Goal: Information Seeking & Learning: Compare options

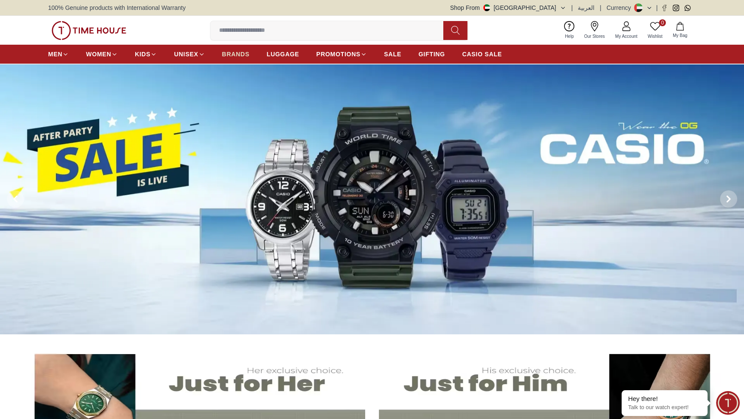
click at [249, 58] on span "BRANDS" at bounding box center [235, 54] width 27 height 9
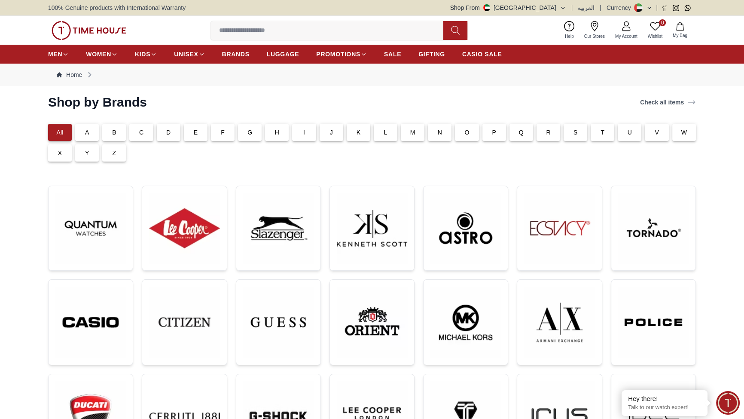
click at [153, 141] on div "C" at bounding box center [141, 132] width 24 height 17
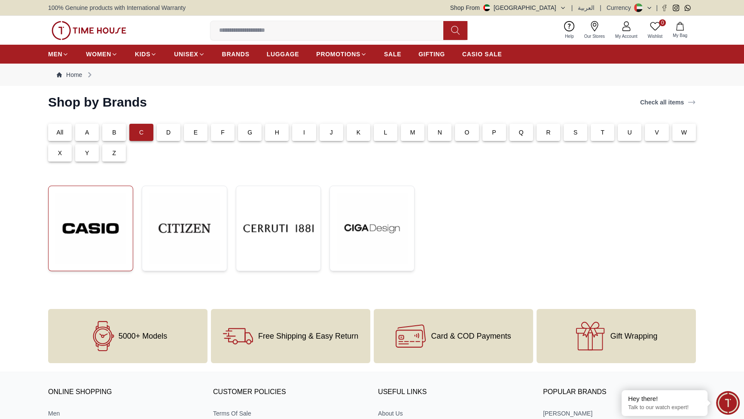
click at [121, 264] on img at bounding box center [90, 228] width 70 height 71
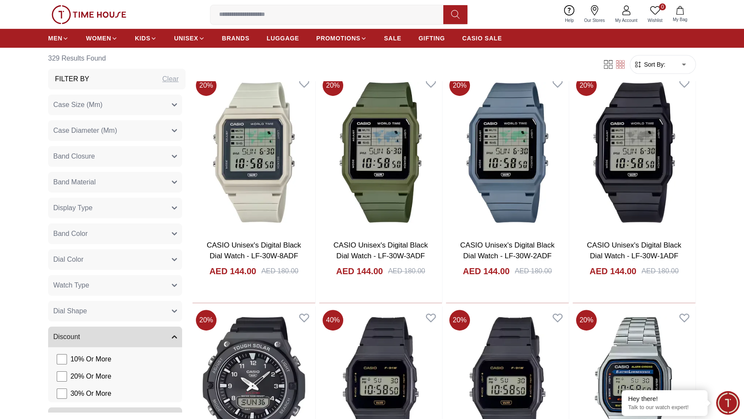
scroll to position [104, 0]
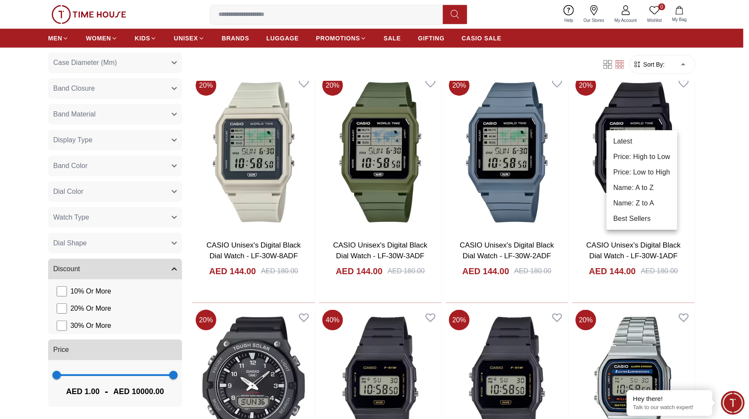
click at [630, 180] on li "Price: Low to High" at bounding box center [642, 171] width 71 height 15
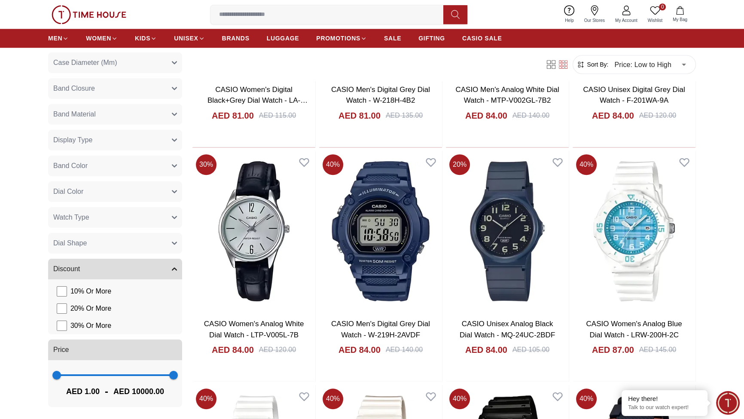
scroll to position [1144, 0]
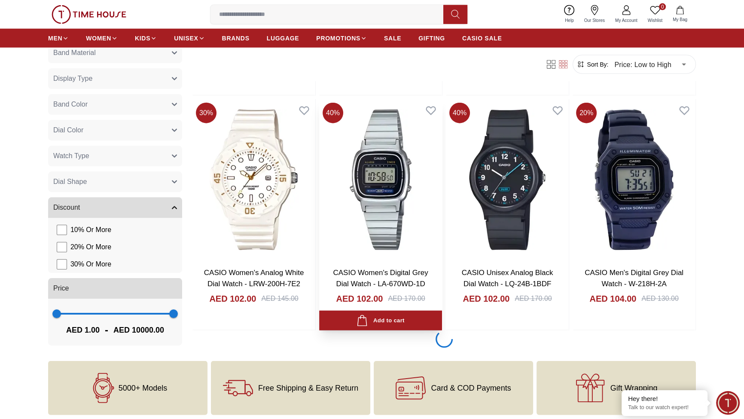
scroll to position [2705, 0]
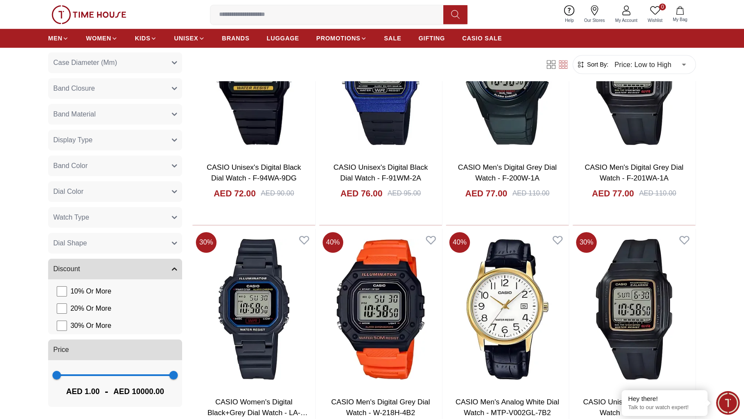
scroll to position [520, 0]
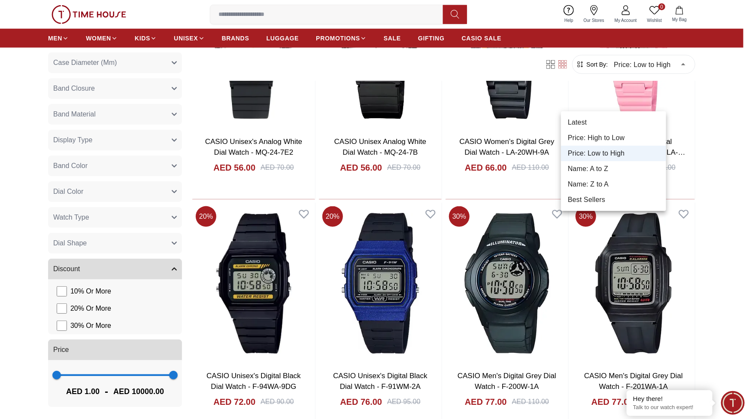
click at [611, 207] on li "Best Sellers" at bounding box center [613, 199] width 105 height 15
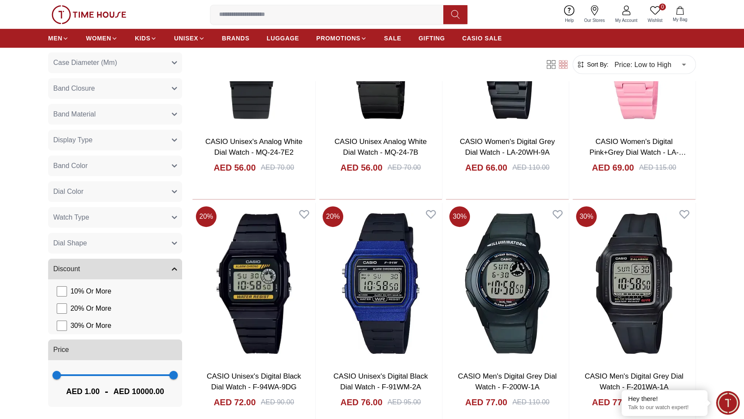
type input "*"
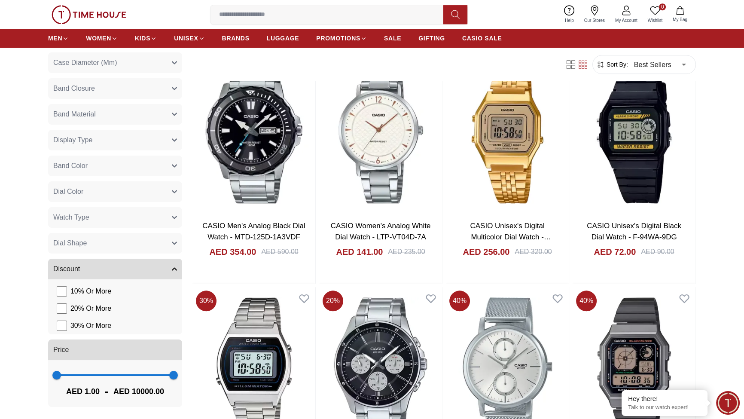
scroll to position [1145, 0]
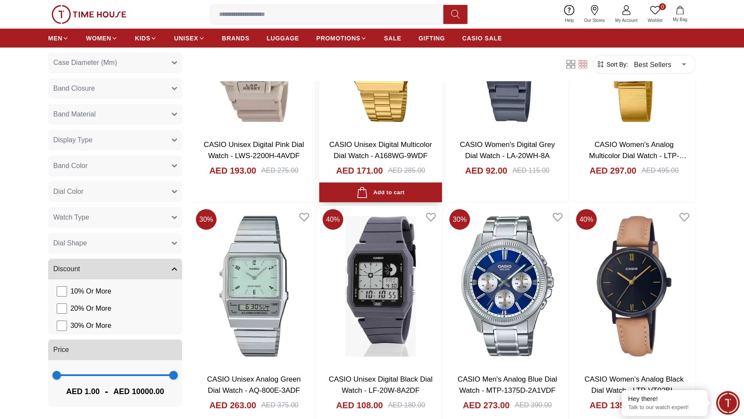
scroll to position [2394, 0]
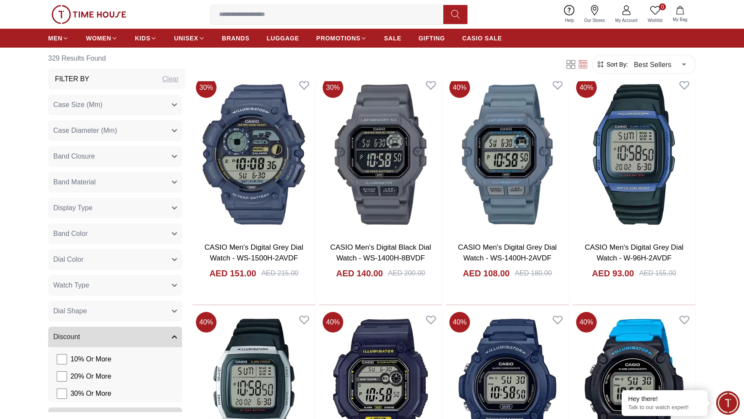
scroll to position [2914, 0]
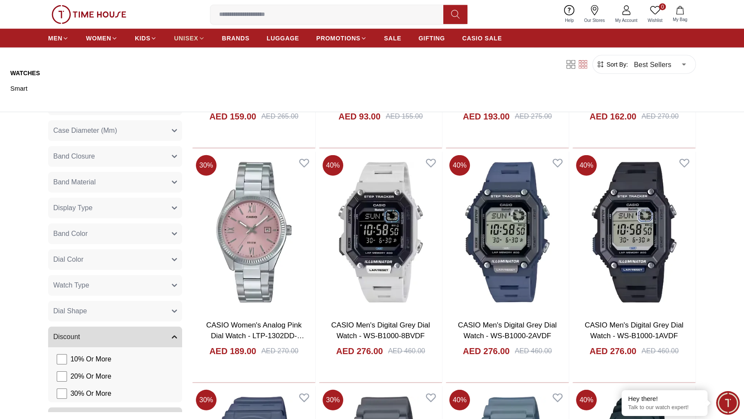
click at [198, 42] on span "UNISEX" at bounding box center [186, 38] width 24 height 9
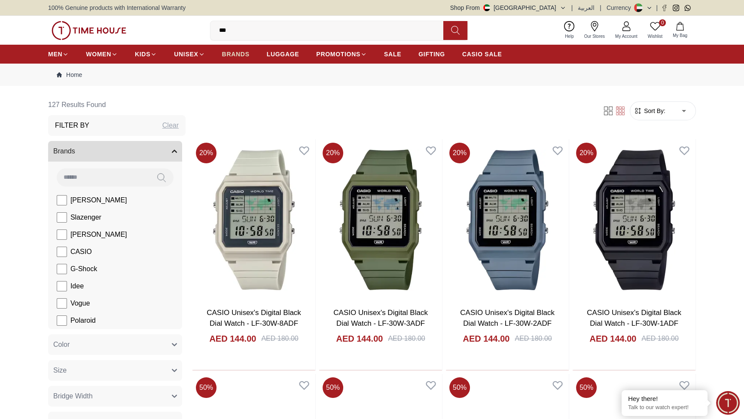
click at [249, 58] on span "BRANDS" at bounding box center [235, 54] width 27 height 9
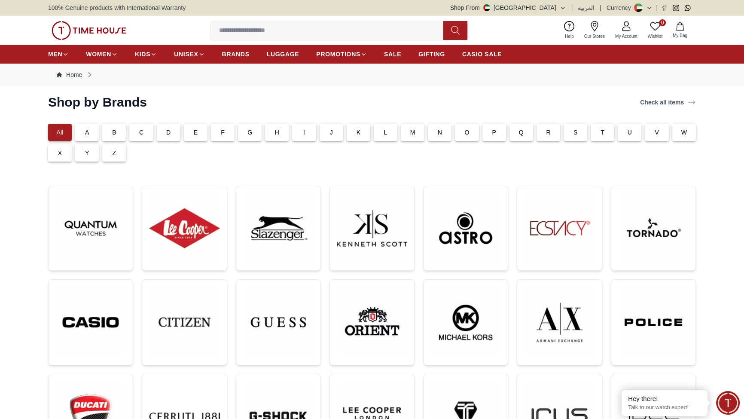
click at [143, 137] on p "C" at bounding box center [141, 132] width 4 height 9
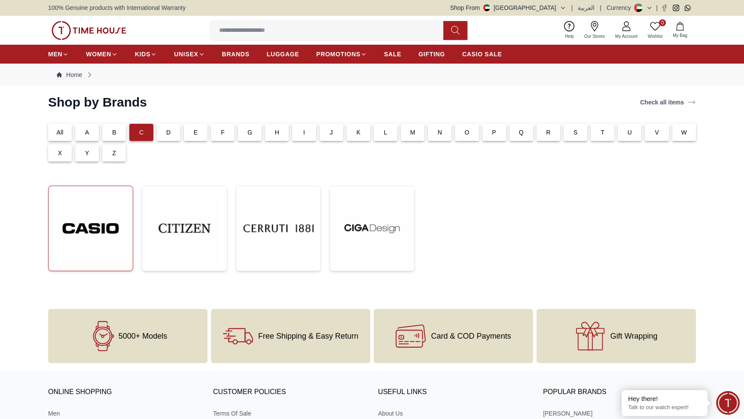
click at [126, 264] on img at bounding box center [90, 228] width 70 height 71
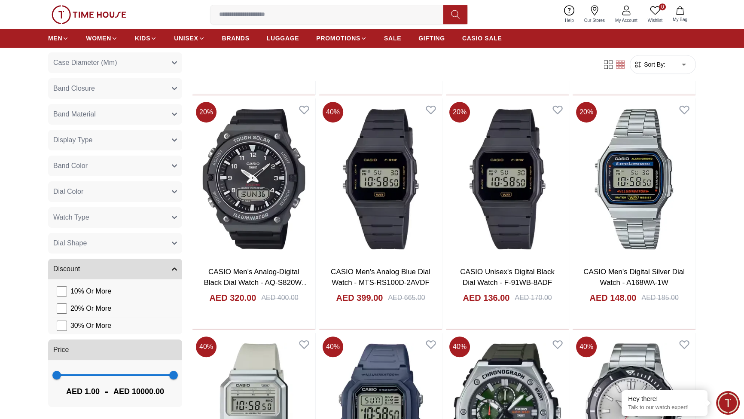
scroll to position [96, 0]
click at [87, 248] on span "Dial Shape" at bounding box center [69, 243] width 33 height 10
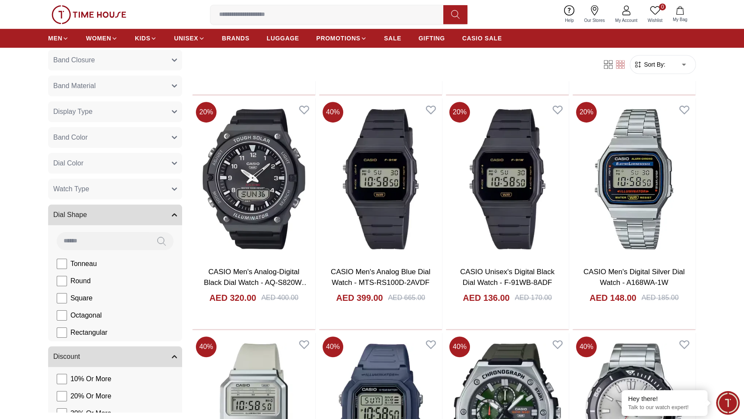
click at [147, 199] on button "Watch Type" at bounding box center [115, 189] width 134 height 21
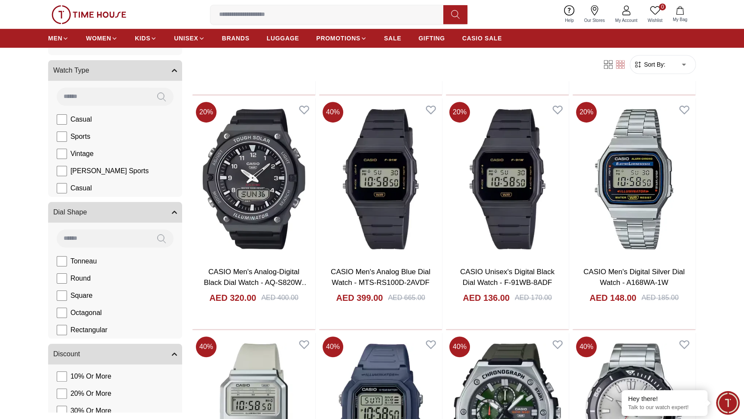
scroll to position [200, 0]
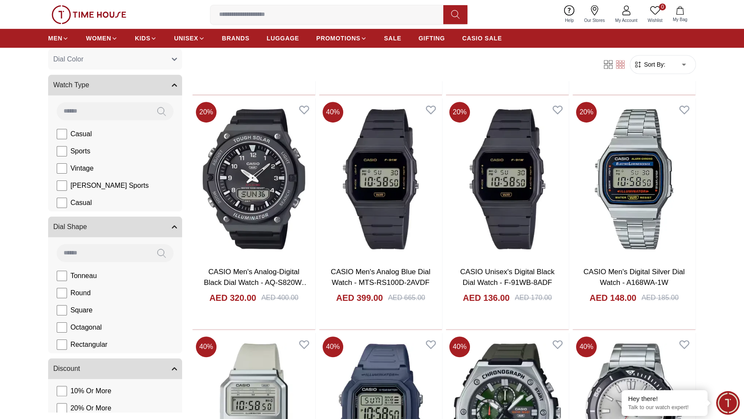
click at [144, 70] on button "Dial Color" at bounding box center [115, 59] width 134 height 21
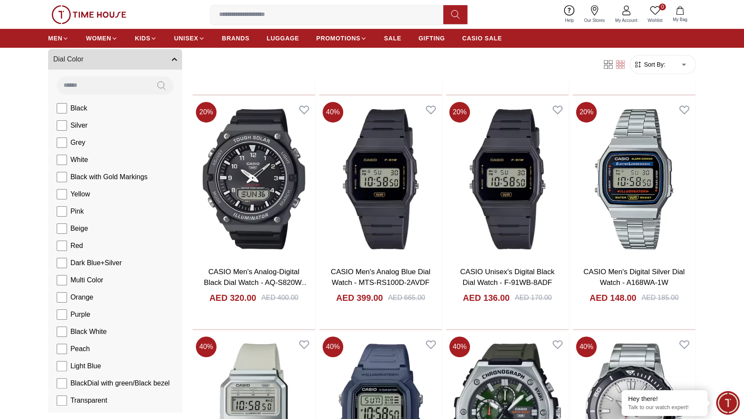
click at [158, 44] on button "Band Color" at bounding box center [115, 33] width 134 height 21
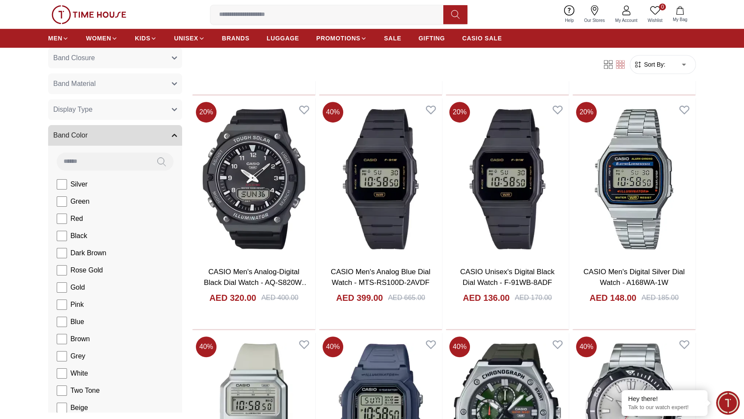
scroll to position [0, 0]
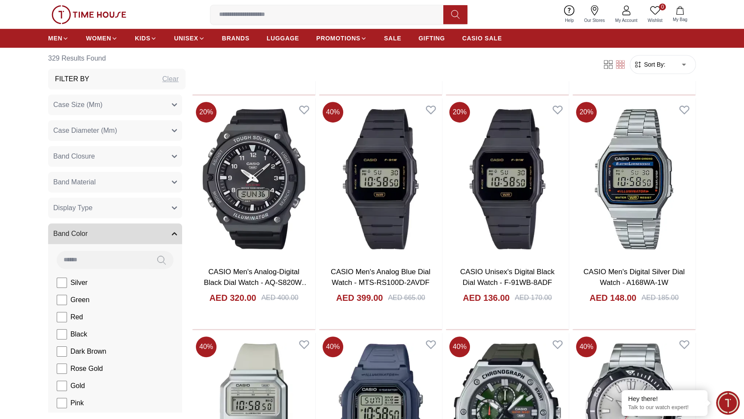
click at [150, 192] on button "Band Material" at bounding box center [115, 182] width 134 height 21
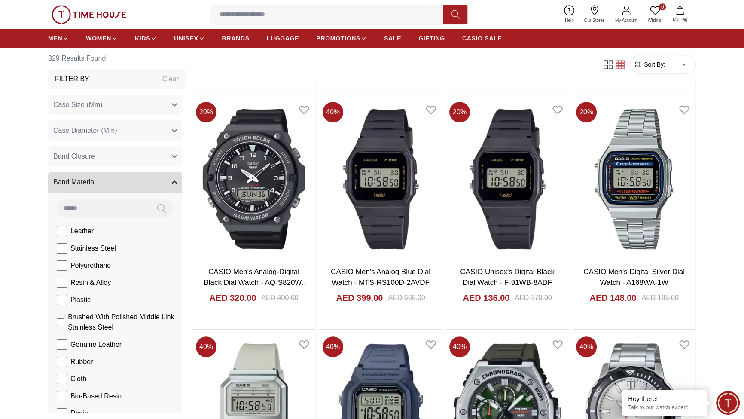
click at [168, 167] on button "Band Closure" at bounding box center [115, 156] width 134 height 21
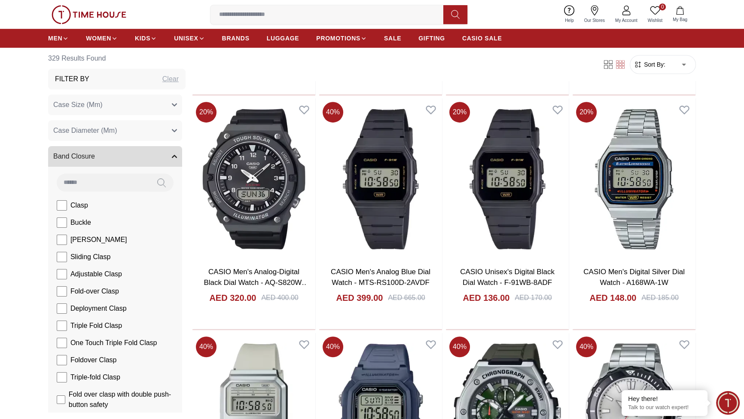
click at [177, 141] on button "Case Diameter (Mm)" at bounding box center [115, 130] width 134 height 21
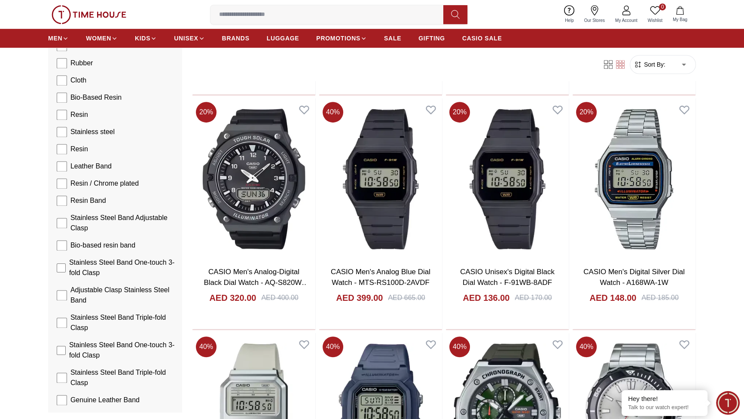
scroll to position [1665, 0]
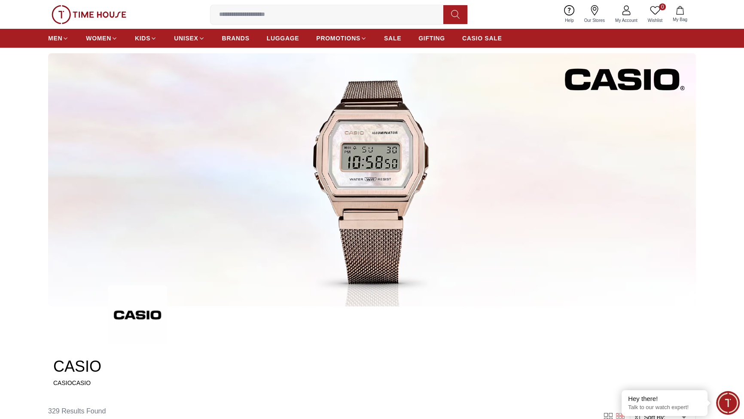
scroll to position [0, 0]
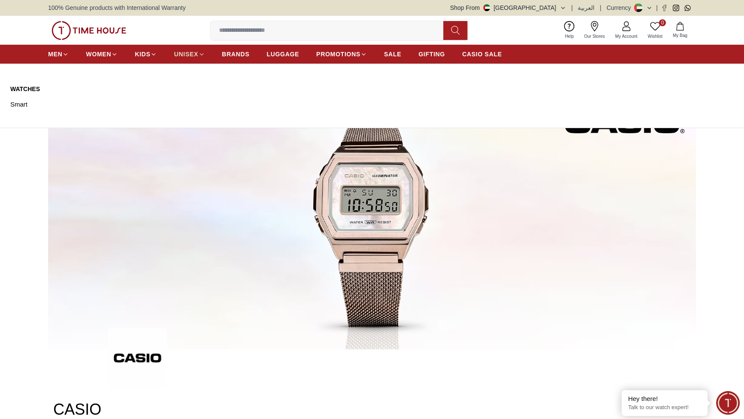
click at [198, 58] on span "UNISEX" at bounding box center [186, 54] width 24 height 9
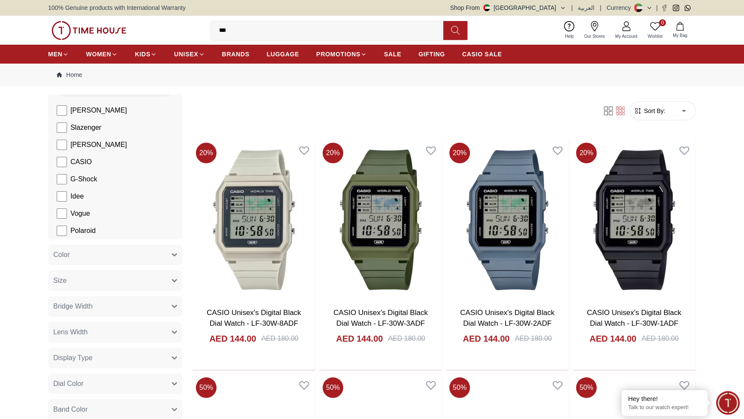
scroll to position [104, 0]
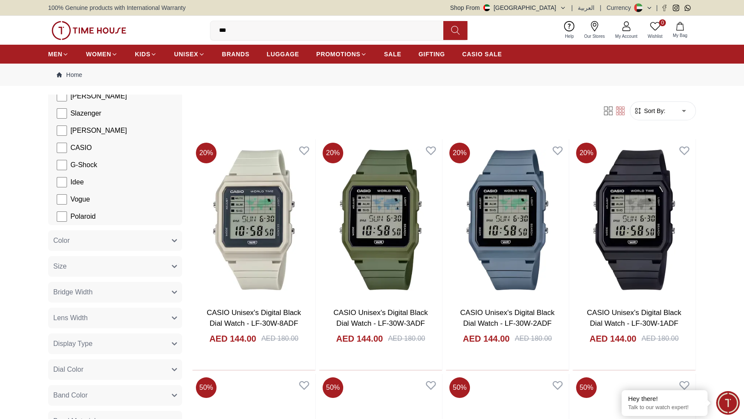
click at [143, 82] on input at bounding box center [103, 72] width 93 height 17
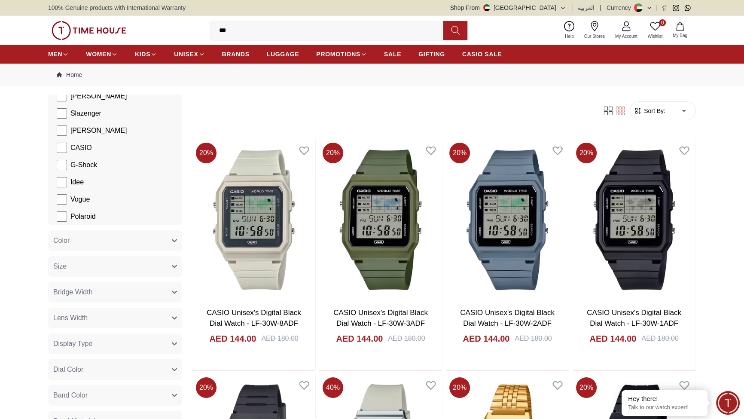
click at [642, 115] on span "Sort By:" at bounding box center [653, 110] width 23 height 9
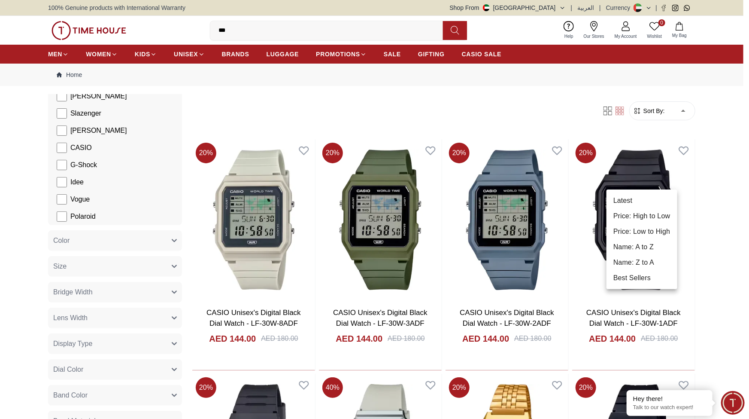
click at [676, 239] on li "Price: Low to High" at bounding box center [642, 231] width 71 height 15
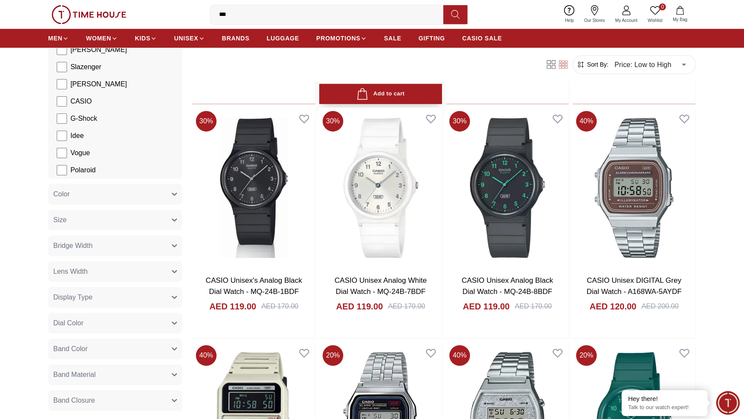
scroll to position [520, 0]
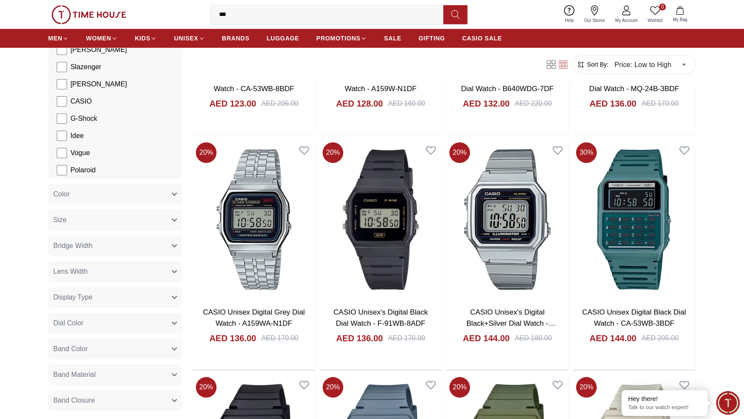
scroll to position [728, 0]
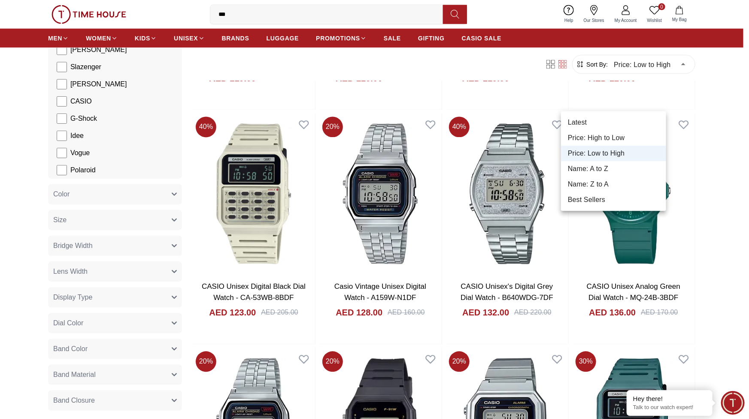
click at [596, 207] on li "Best Sellers" at bounding box center [613, 199] width 105 height 15
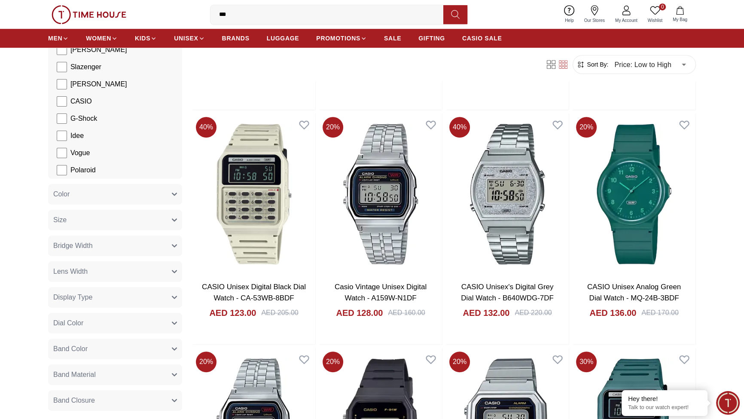
scroll to position [530, 0]
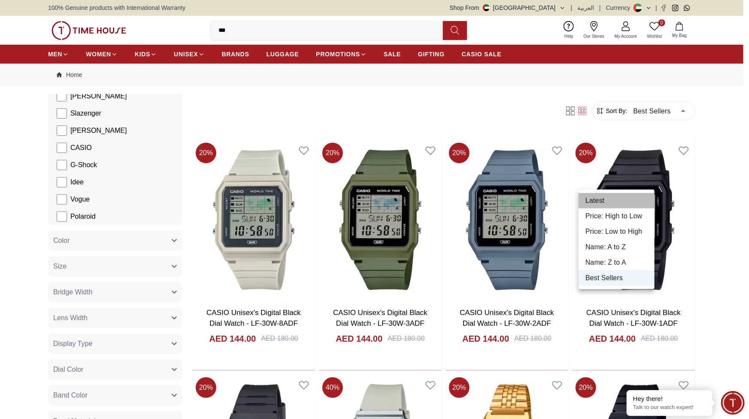
click at [600, 196] on li "Latest" at bounding box center [617, 200] width 76 height 15
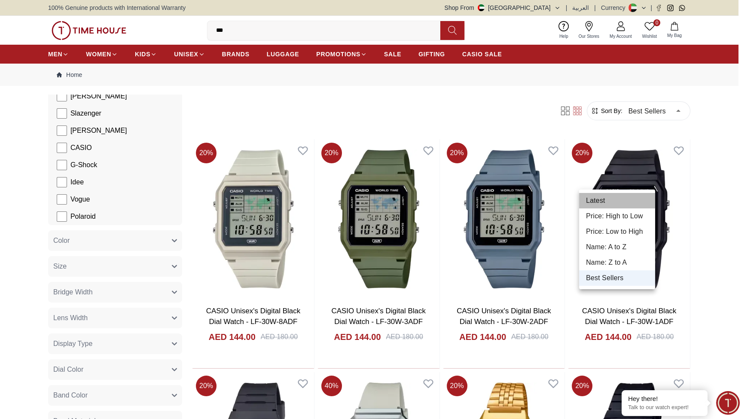
type input "*"
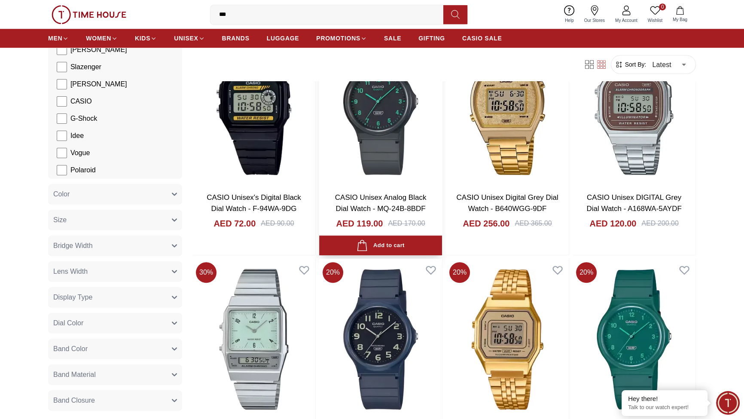
scroll to position [832, 0]
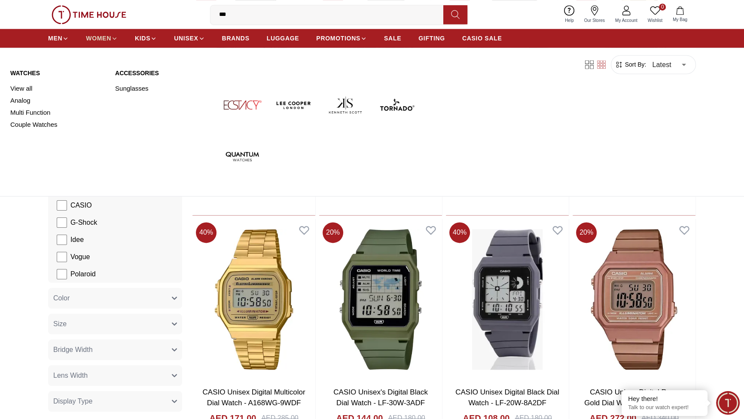
click at [111, 42] on span "WOMEN" at bounding box center [98, 38] width 25 height 9
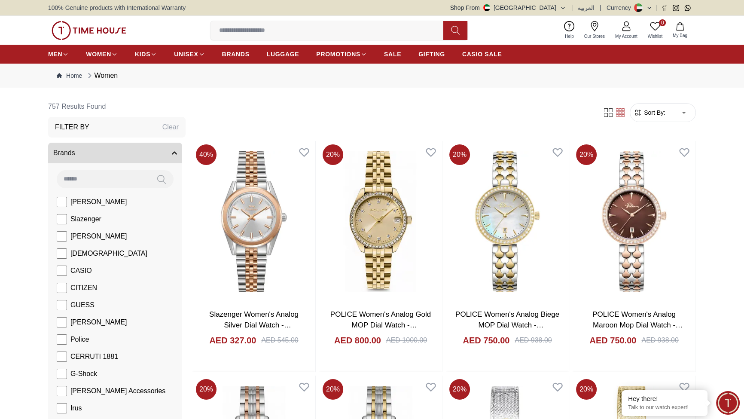
click at [128, 187] on input at bounding box center [103, 178] width 93 height 17
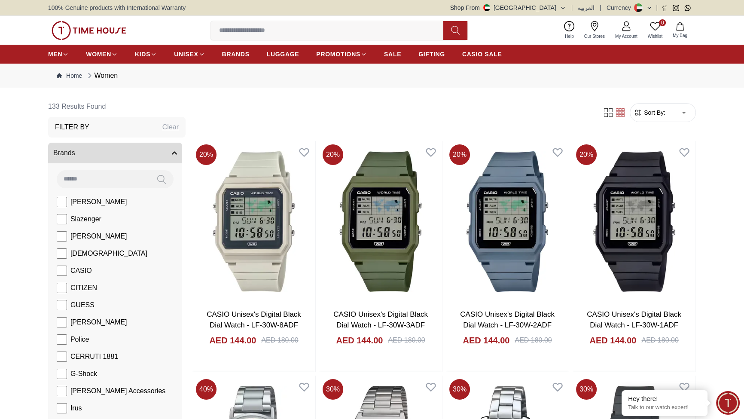
click at [642, 117] on span "Sort By:" at bounding box center [653, 112] width 23 height 9
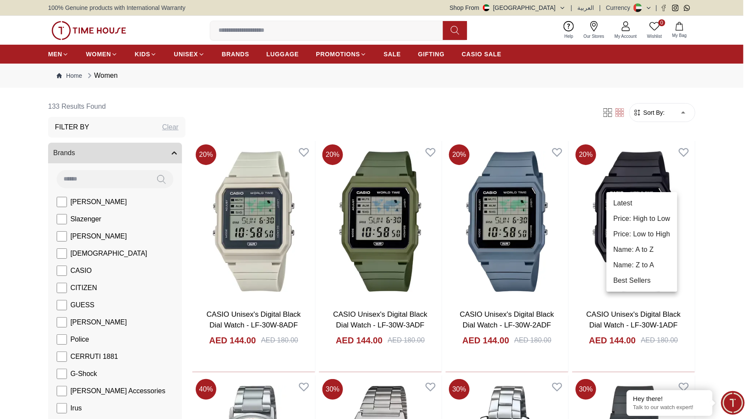
click at [670, 242] on li "Price: Low to High" at bounding box center [642, 233] width 71 height 15
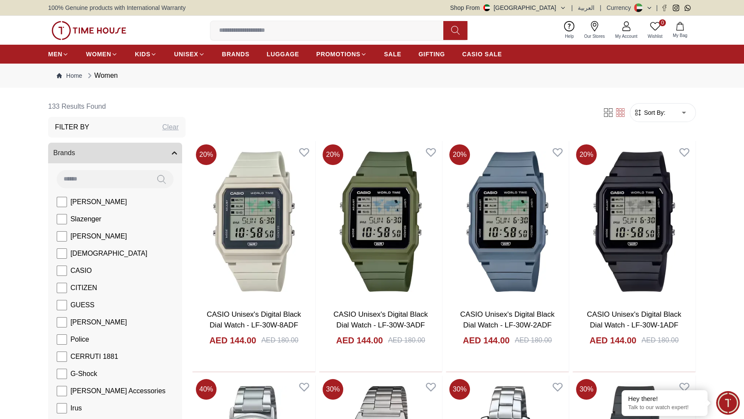
type input "*"
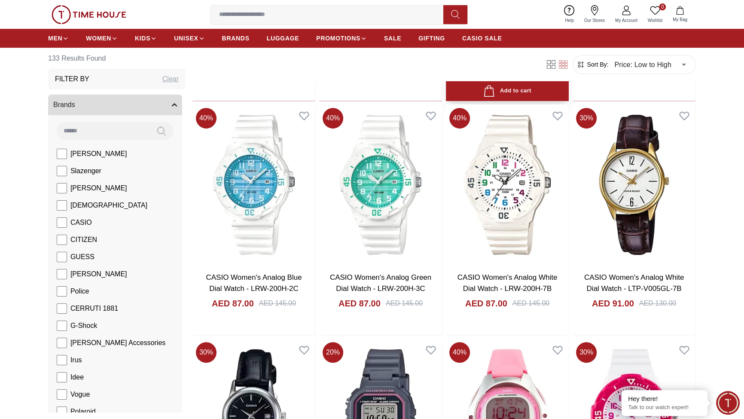
scroll to position [520, 0]
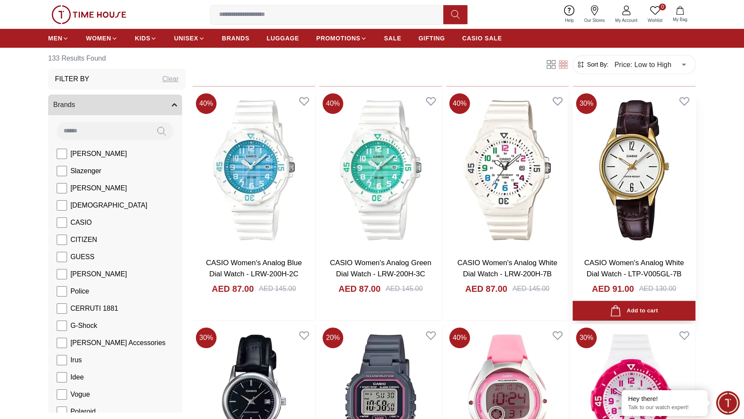
click at [610, 251] on img at bounding box center [633, 170] width 123 height 161
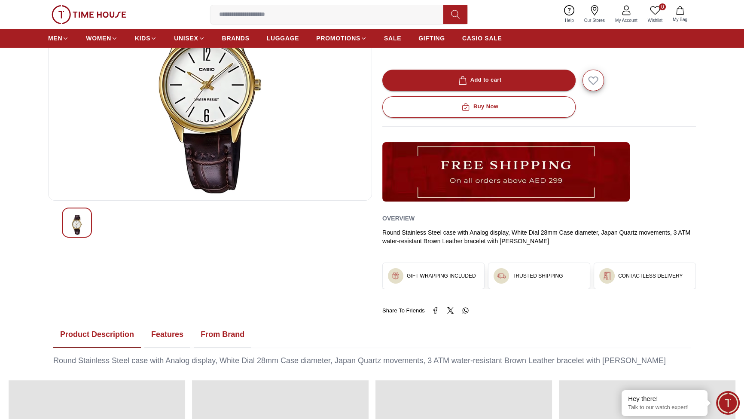
scroll to position [208, 0]
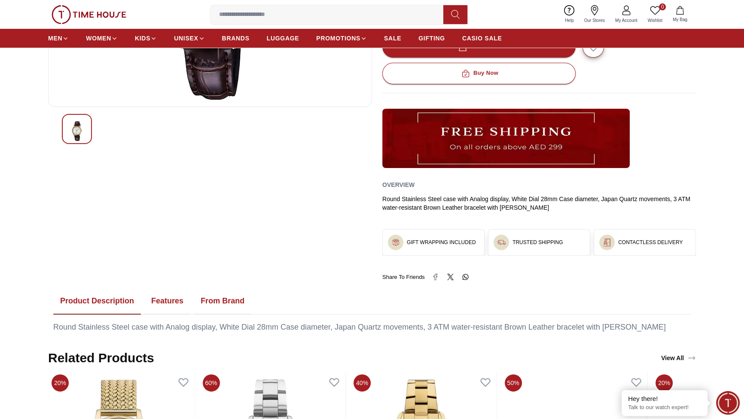
click at [143, 144] on div at bounding box center [210, 129] width 296 height 30
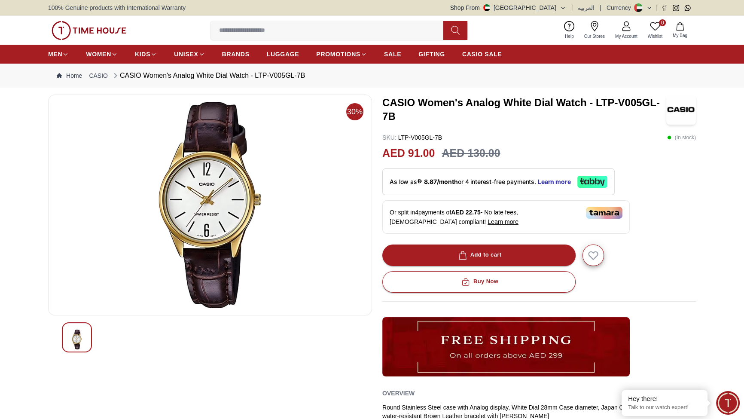
scroll to position [104, 0]
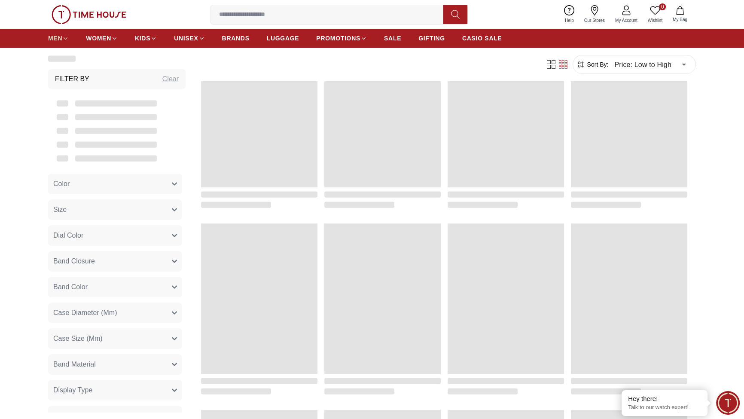
scroll to position [520, 0]
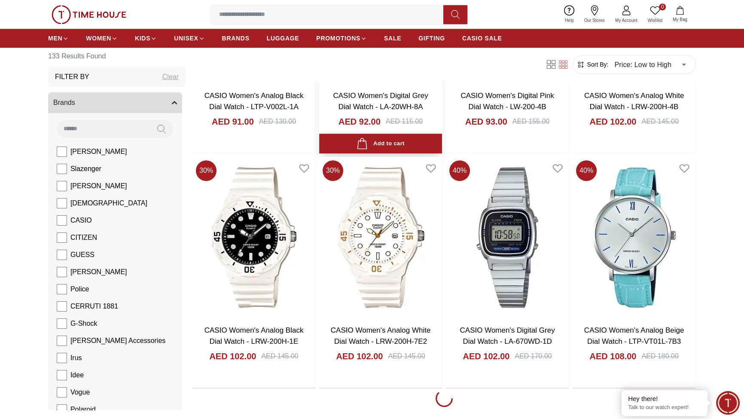
scroll to position [936, 0]
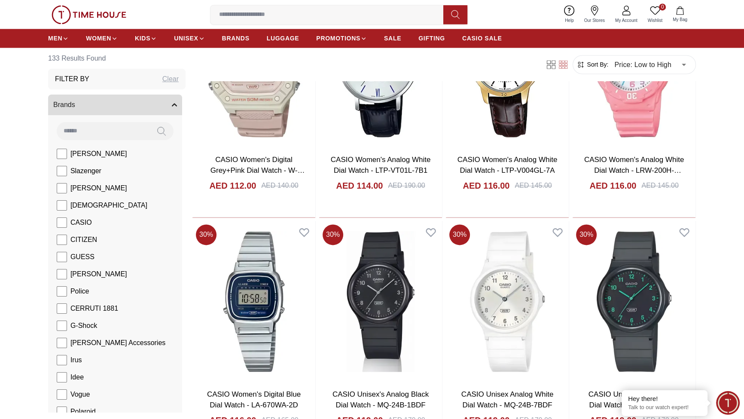
scroll to position [1665, 0]
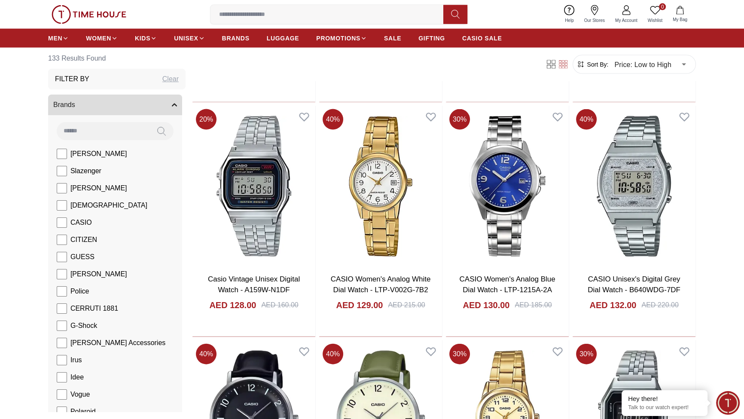
scroll to position [2393, 0]
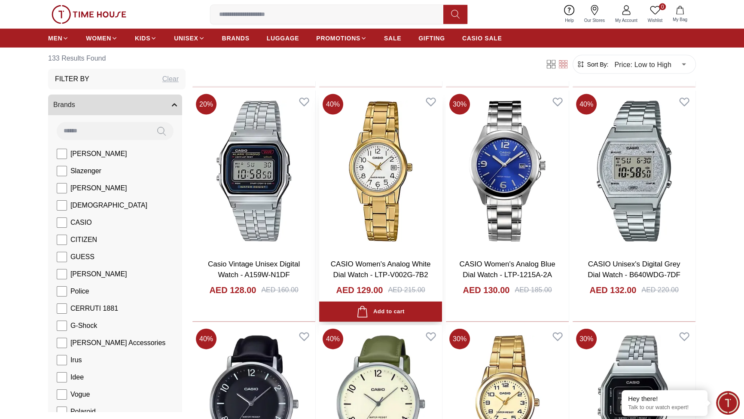
click at [425, 252] on img at bounding box center [380, 171] width 123 height 161
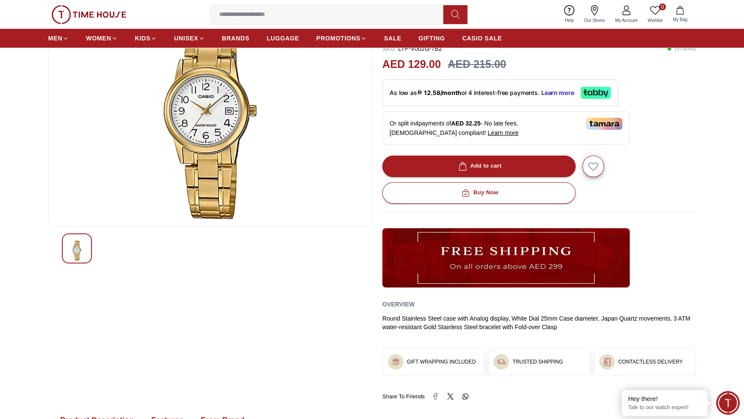
scroll to position [104, 0]
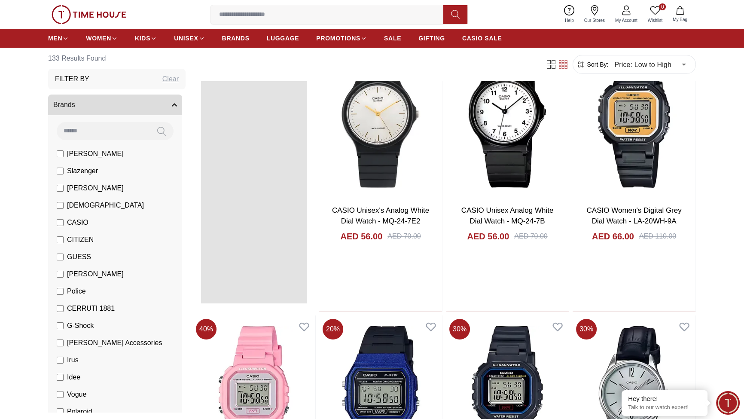
scroll to position [1478, 0]
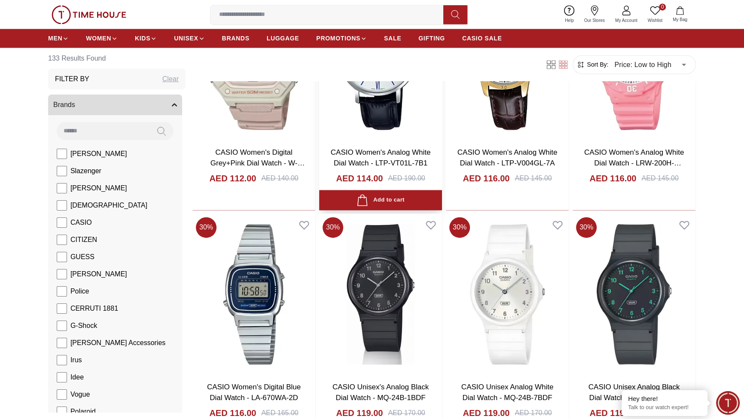
scroll to position [1582, 0]
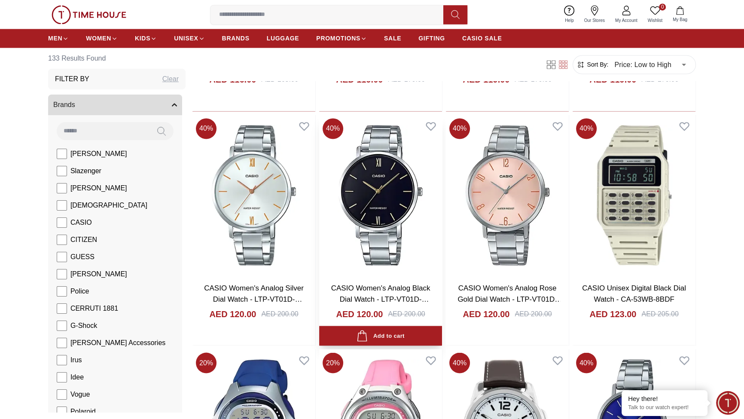
scroll to position [1894, 0]
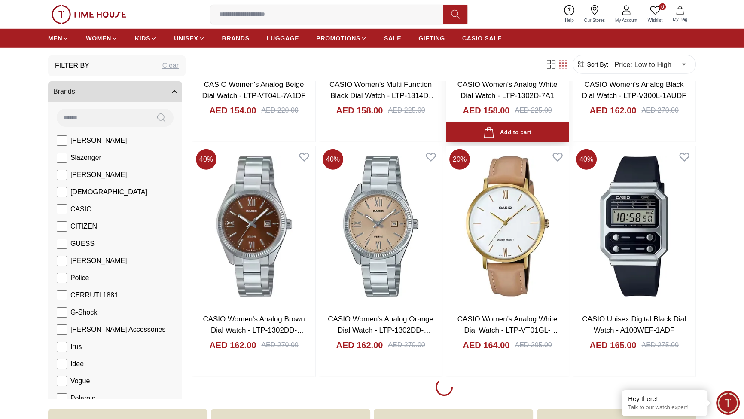
scroll to position [3352, 0]
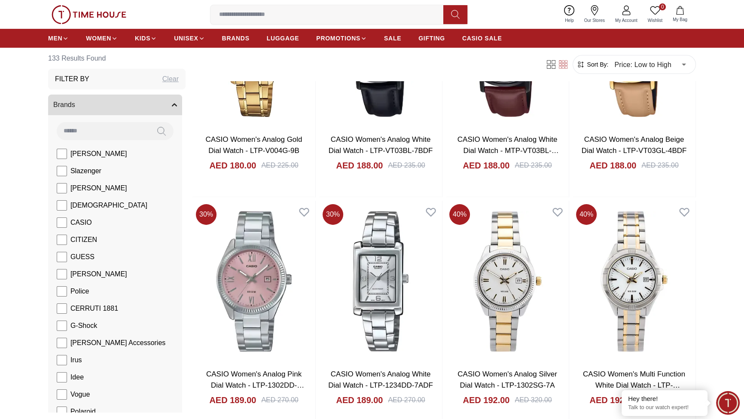
scroll to position [4510, 0]
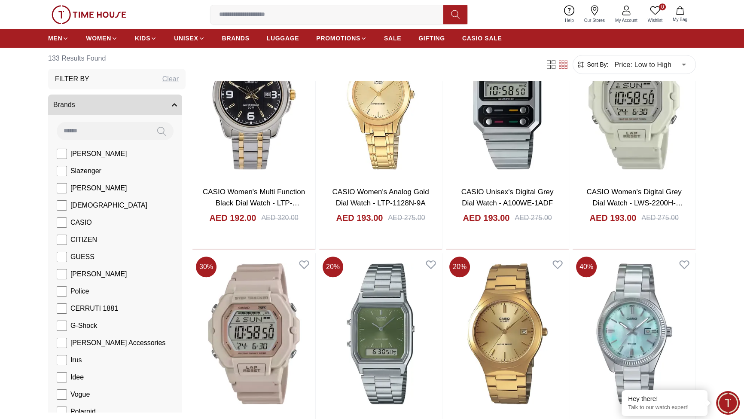
scroll to position [4601, 0]
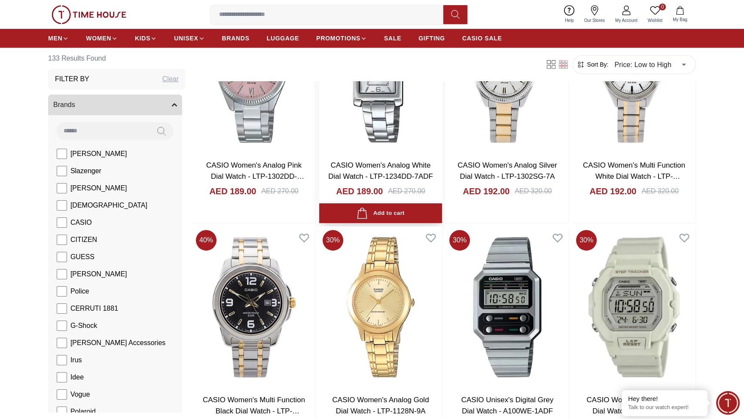
click at [440, 153] on img at bounding box center [380, 72] width 123 height 161
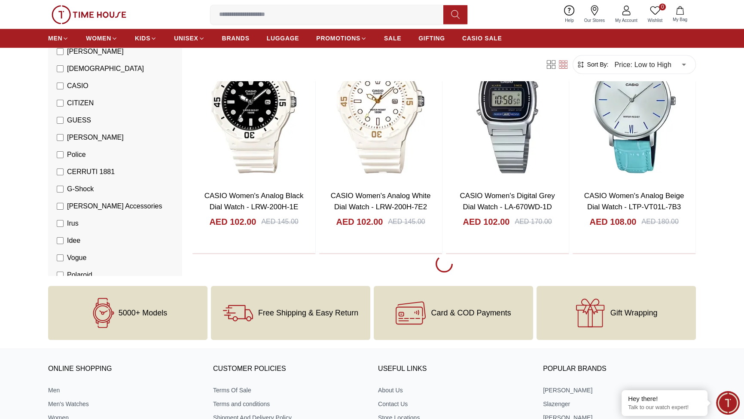
scroll to position [1478, 0]
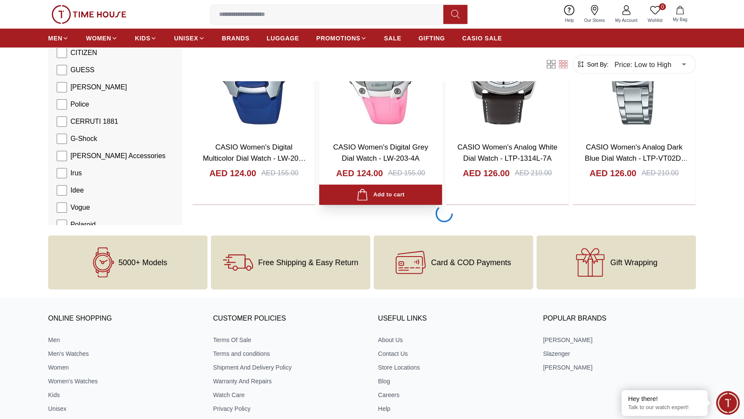
scroll to position [2311, 0]
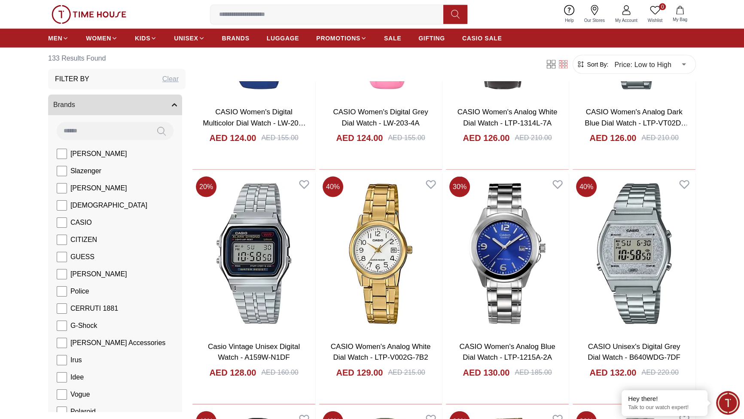
scroll to position [2415, 0]
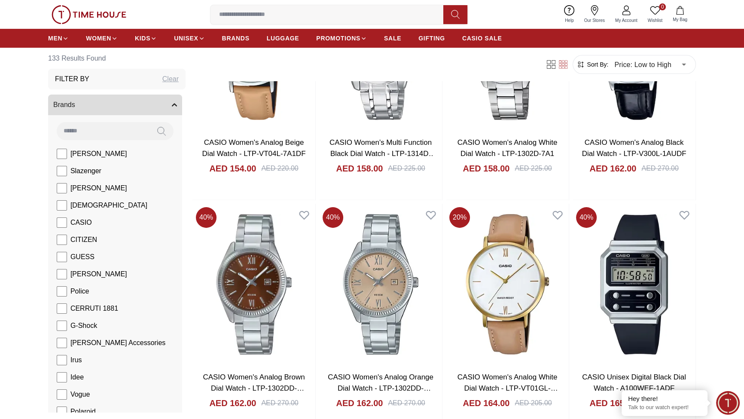
scroll to position [4392, 0]
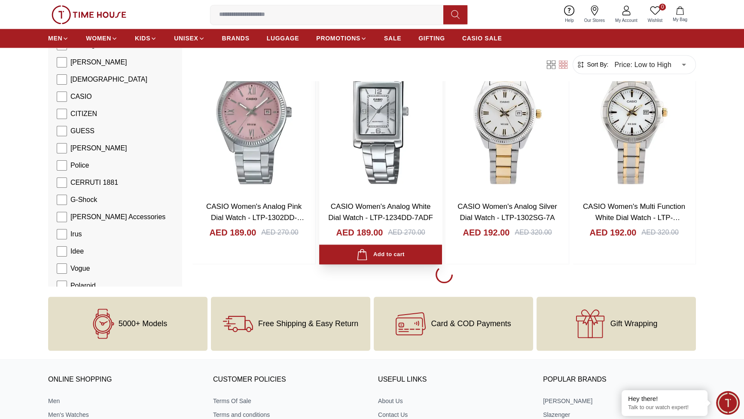
scroll to position [5745, 0]
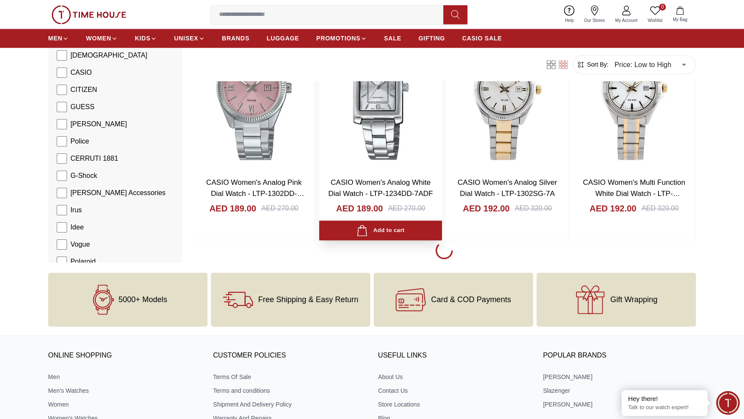
scroll to position [5954, 0]
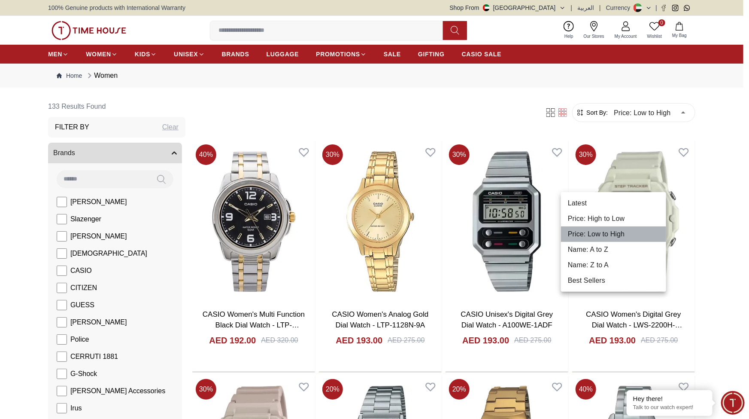
click at [630, 242] on li "Price: Low to High" at bounding box center [613, 233] width 105 height 15
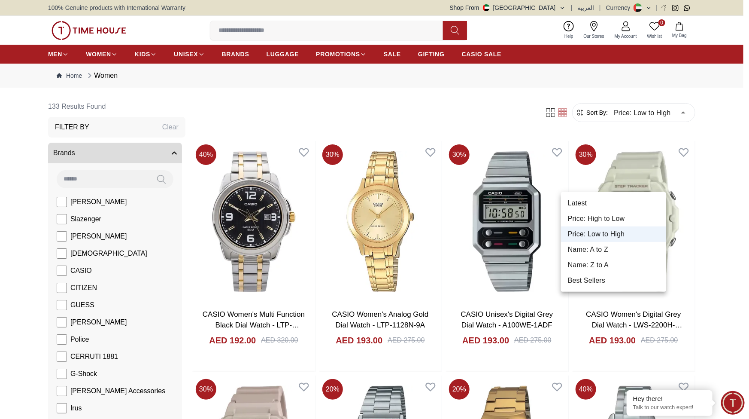
click at [609, 288] on li "Best Sellers" at bounding box center [613, 280] width 105 height 15
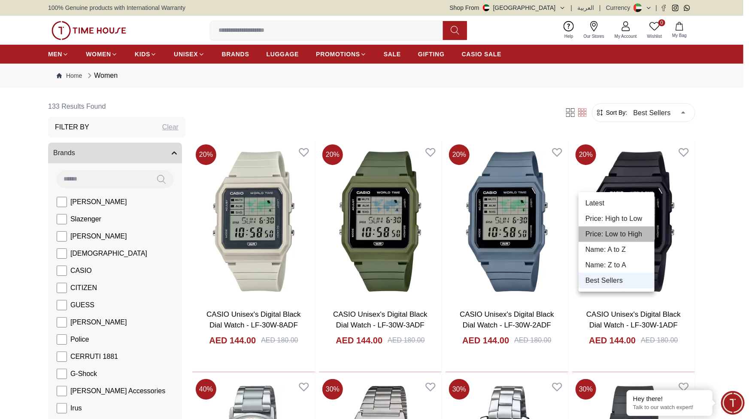
click at [615, 242] on li "Price: Low to High" at bounding box center [617, 233] width 76 height 15
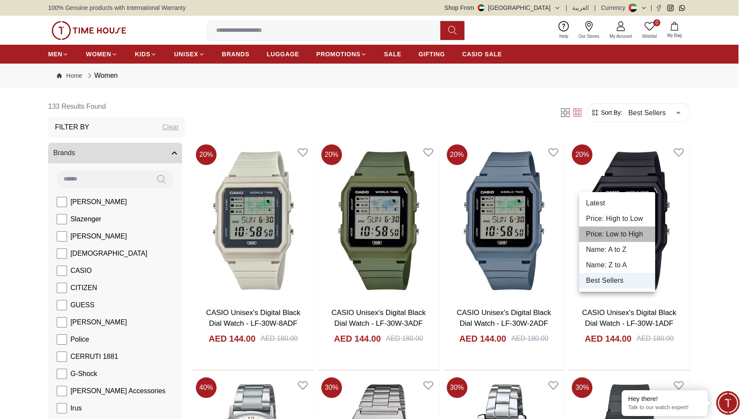
type input "*"
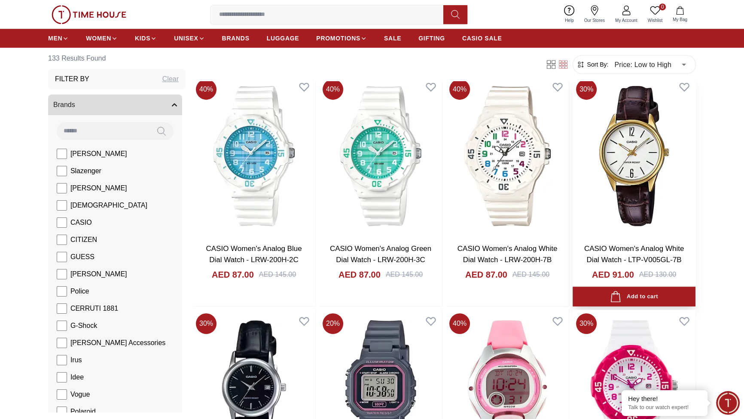
scroll to position [520, 0]
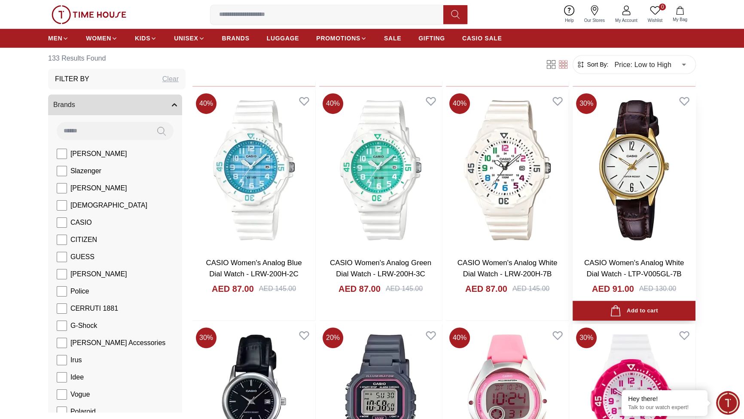
click at [613, 251] on img at bounding box center [633, 170] width 123 height 161
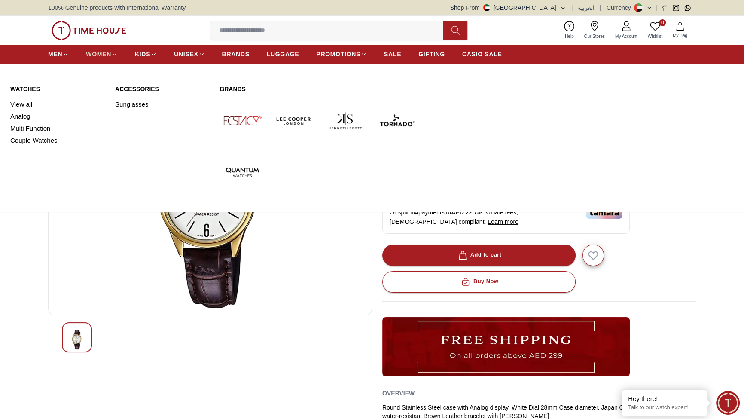
click at [111, 58] on span "WOMEN" at bounding box center [98, 54] width 25 height 9
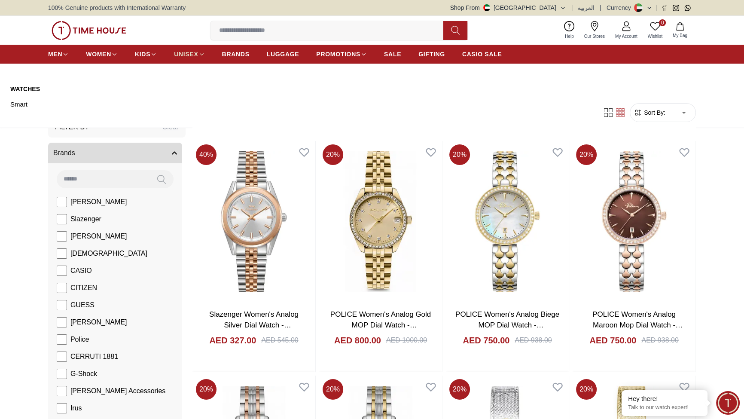
click at [198, 58] on span "UNISEX" at bounding box center [186, 54] width 24 height 9
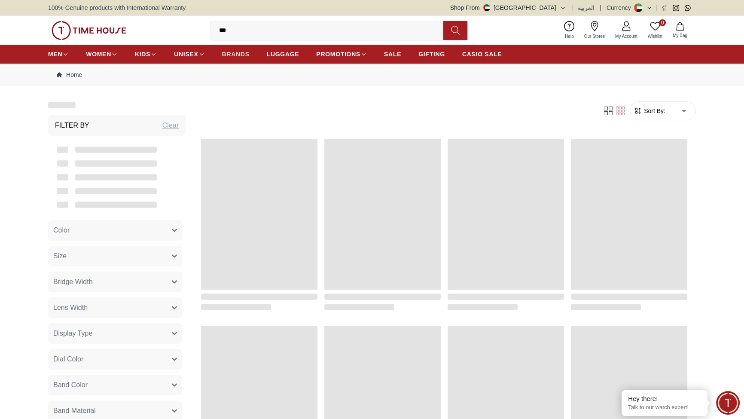
click at [249, 58] on span "BRANDS" at bounding box center [235, 54] width 27 height 9
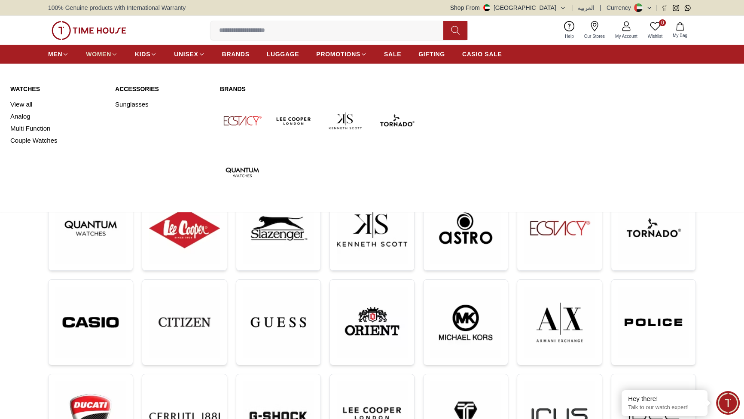
click at [111, 58] on span "WOMEN" at bounding box center [98, 54] width 25 height 9
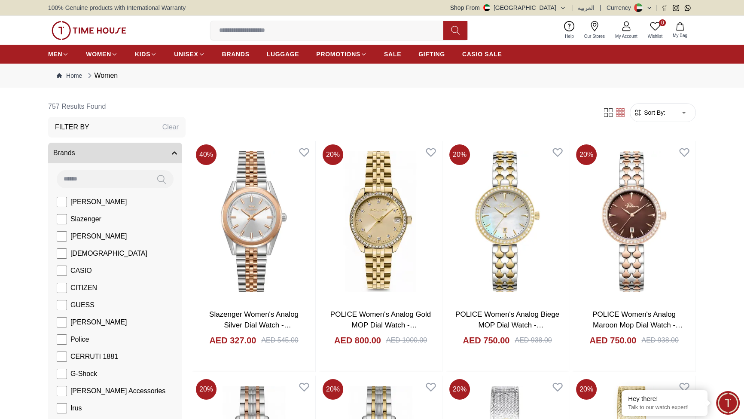
click at [632, 122] on form "Sort By: ​ ****** ​" at bounding box center [662, 112] width 66 height 19
click at [642, 117] on span "Sort By:" at bounding box center [653, 112] width 23 height 9
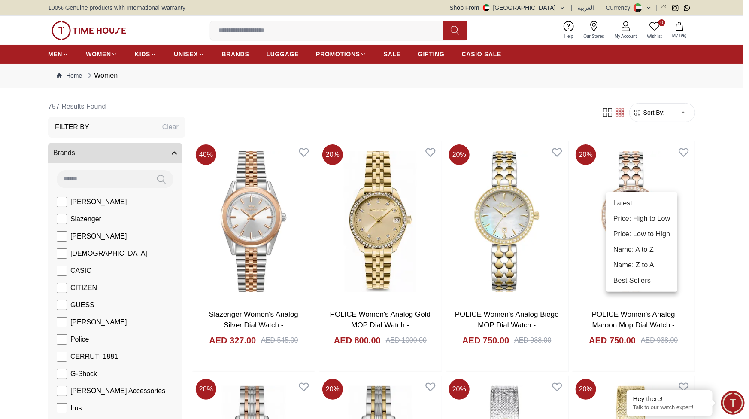
click at [656, 179] on div at bounding box center [374, 209] width 749 height 419
click at [677, 242] on li "Price: Low to High" at bounding box center [642, 233] width 71 height 15
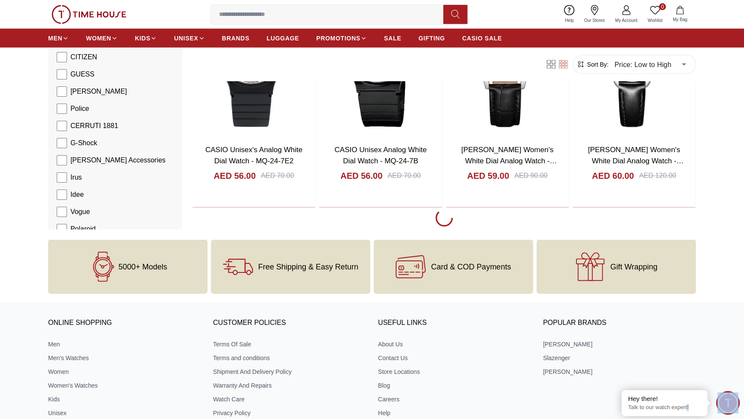
scroll to position [2258, 0]
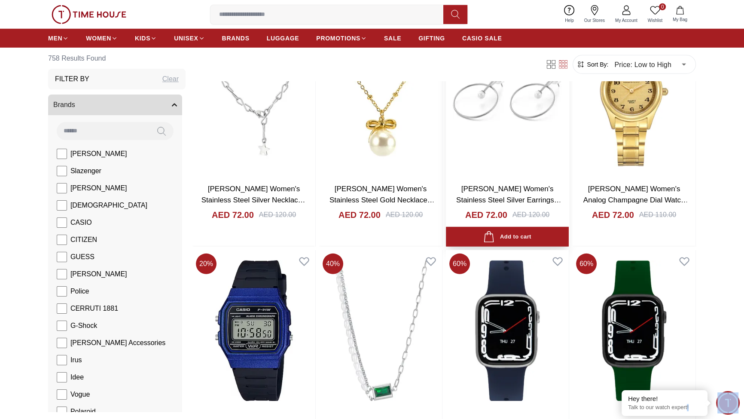
scroll to position [3195, 0]
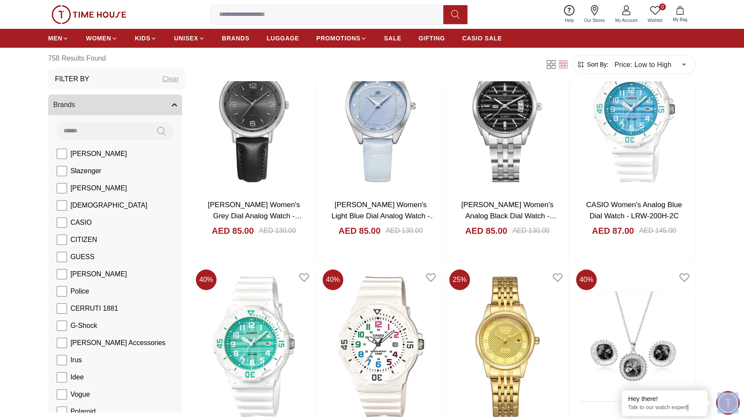
scroll to position [4340, 0]
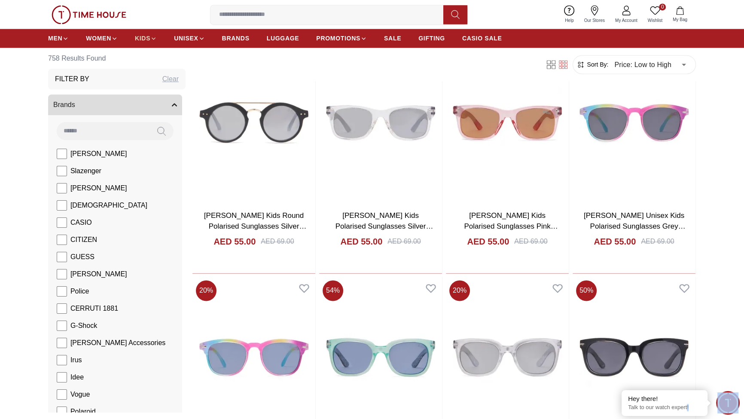
scroll to position [1738, 0]
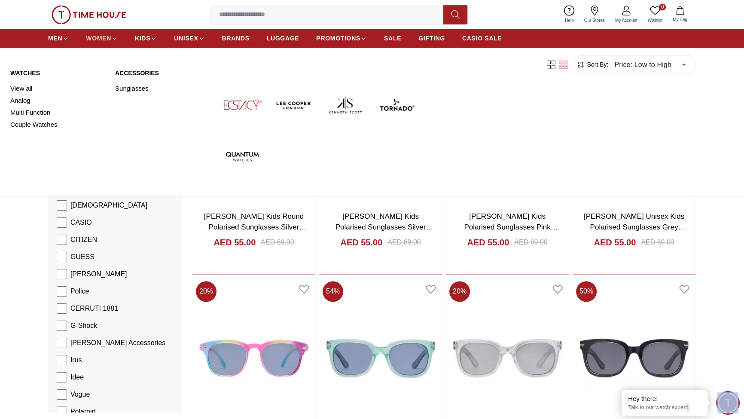
click at [111, 42] on span "WOMEN" at bounding box center [98, 38] width 25 height 9
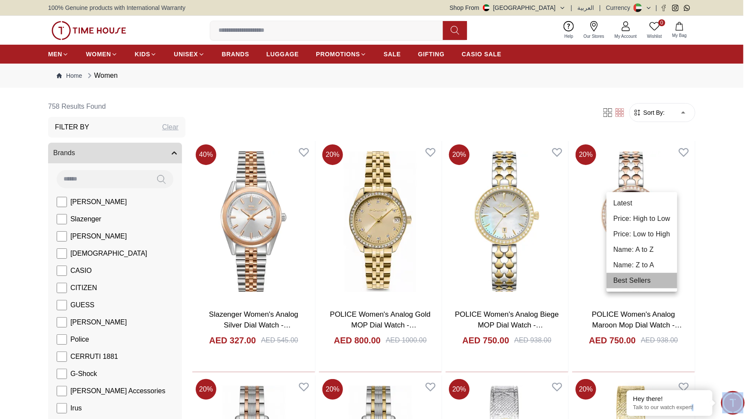
click at [656, 288] on li "Best Sellers" at bounding box center [642, 280] width 71 height 15
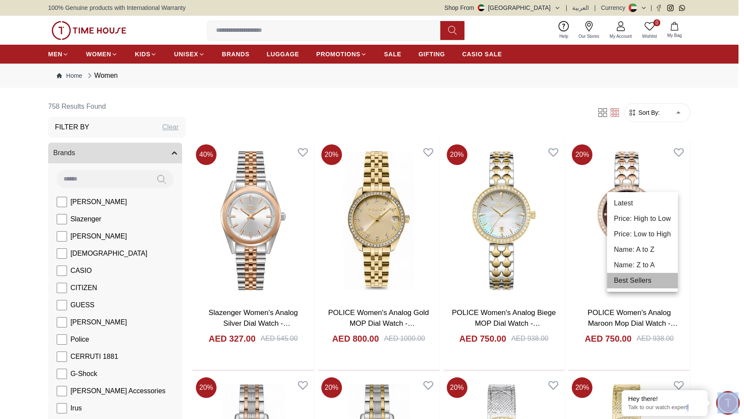
type input "*"
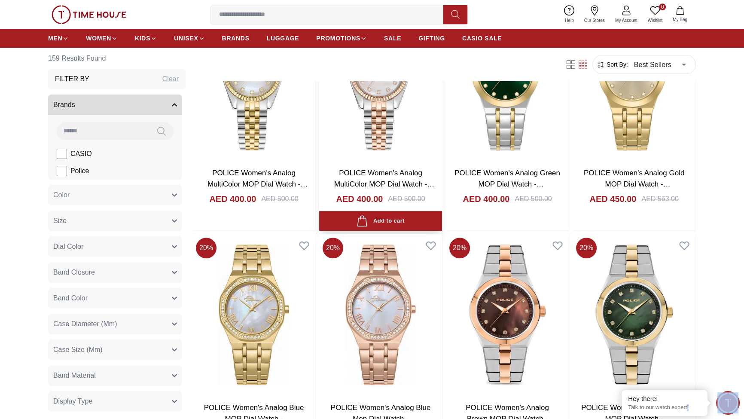
scroll to position [624, 0]
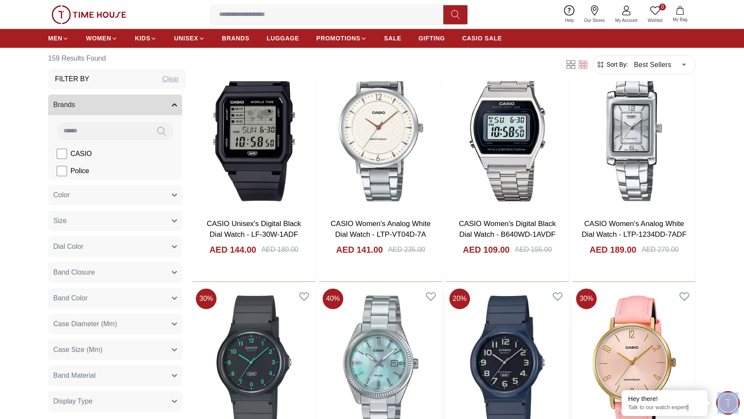
scroll to position [1249, 0]
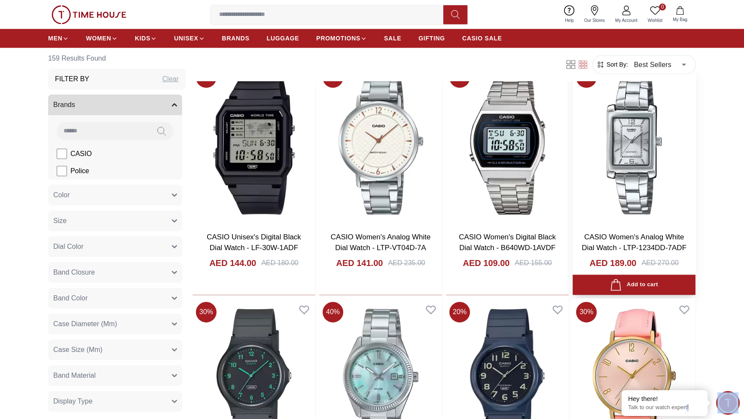
click at [638, 225] on img at bounding box center [633, 144] width 123 height 161
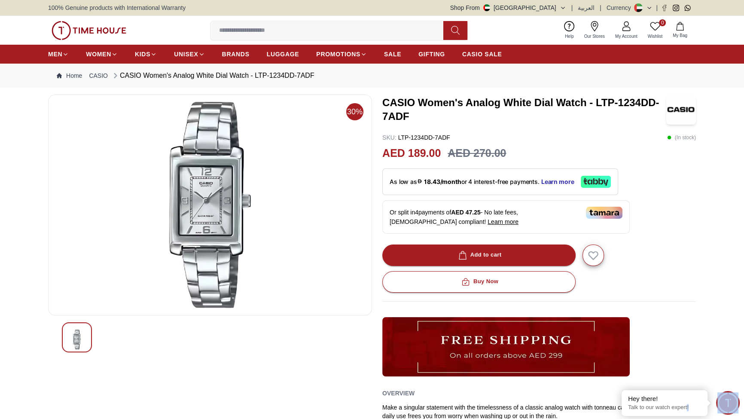
scroll to position [1056, 0]
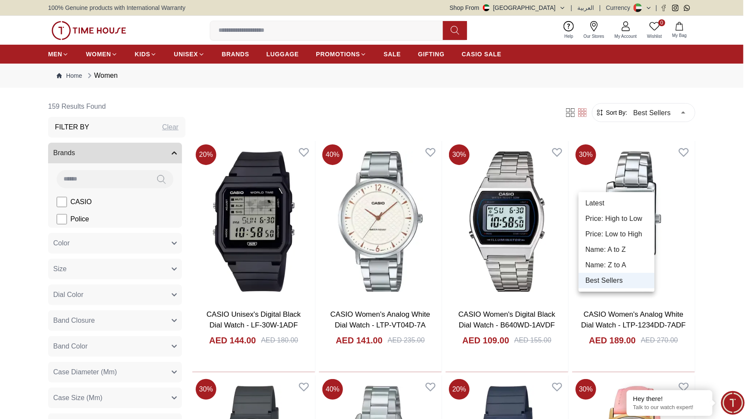
click at [714, 177] on div at bounding box center [374, 209] width 749 height 419
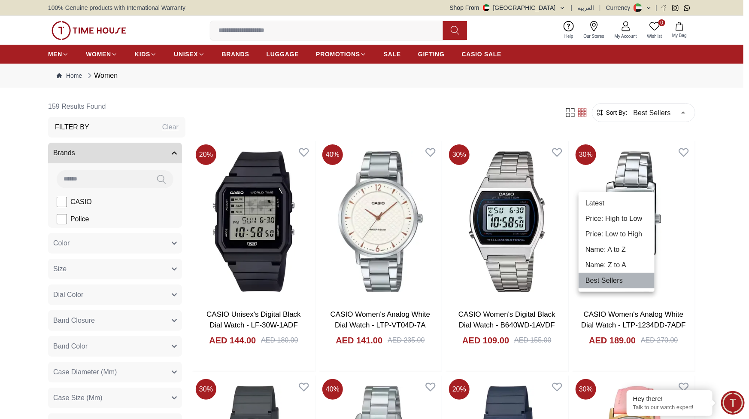
click at [636, 288] on li "Best Sellers" at bounding box center [617, 280] width 76 height 15
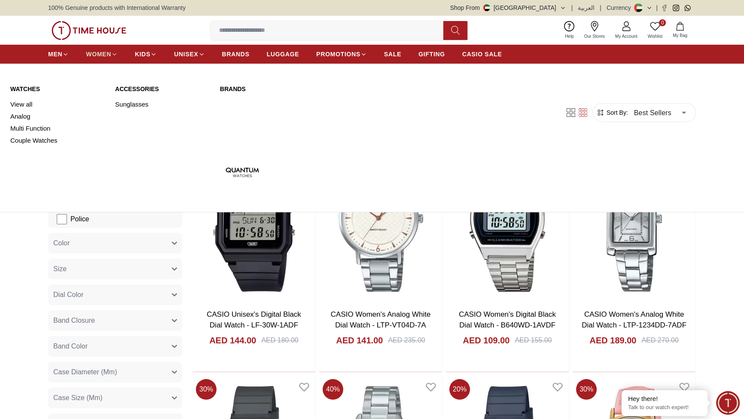
click at [111, 58] on span "WOMEN" at bounding box center [98, 54] width 25 height 9
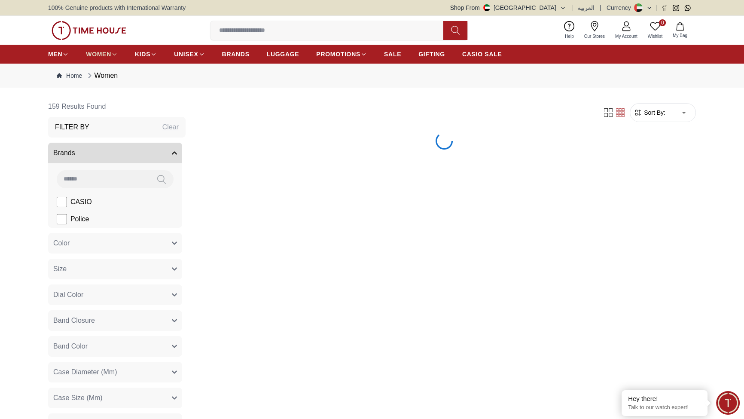
click at [111, 58] on span "WOMEN" at bounding box center [98, 54] width 25 height 9
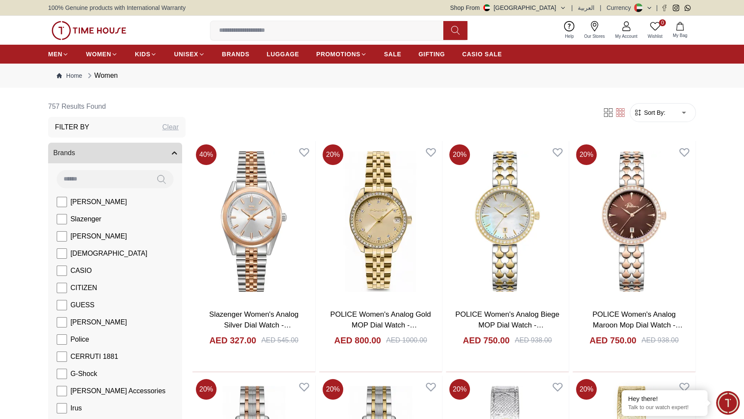
click at [642, 117] on span "Sort By:" at bounding box center [653, 112] width 23 height 9
click at [644, 117] on span "Sort By:" at bounding box center [653, 112] width 23 height 9
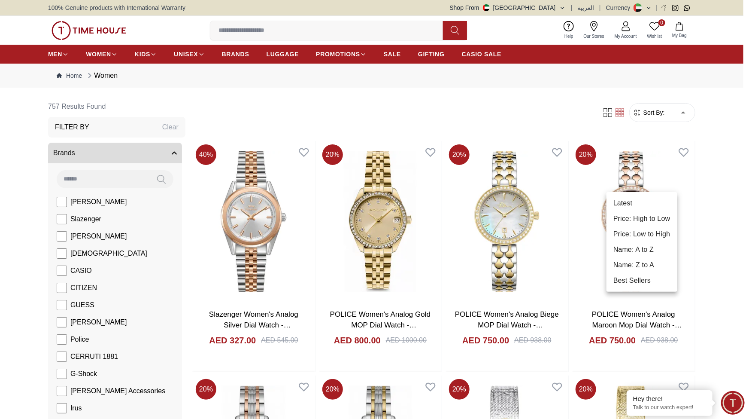
click at [660, 288] on li "Best Sellers" at bounding box center [642, 280] width 71 height 15
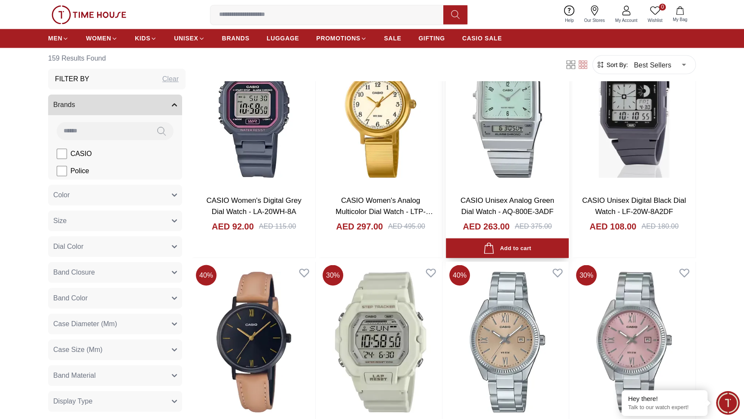
scroll to position [1996, 0]
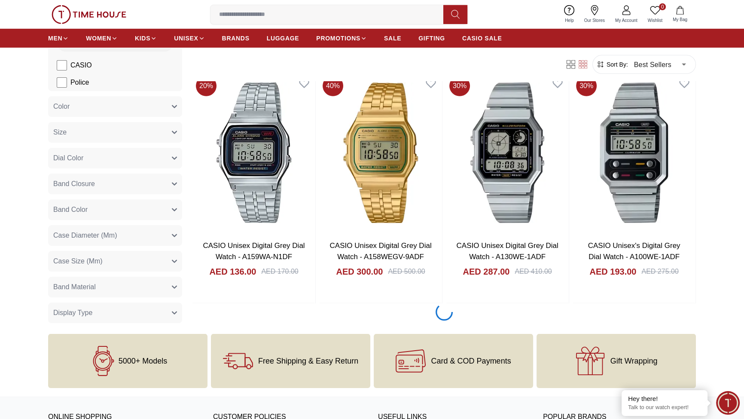
scroll to position [3453, 0]
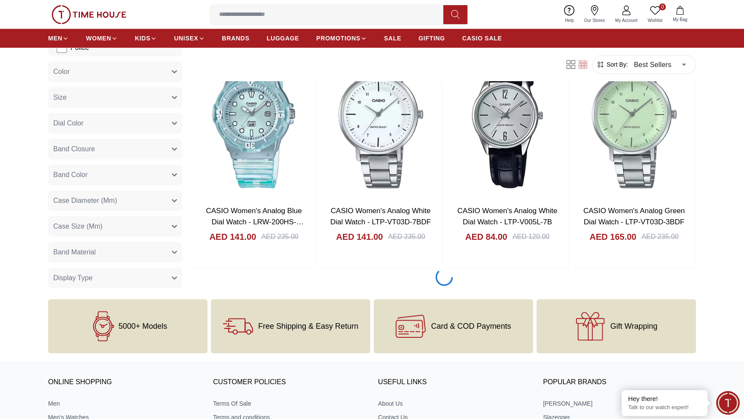
scroll to position [4702, 0]
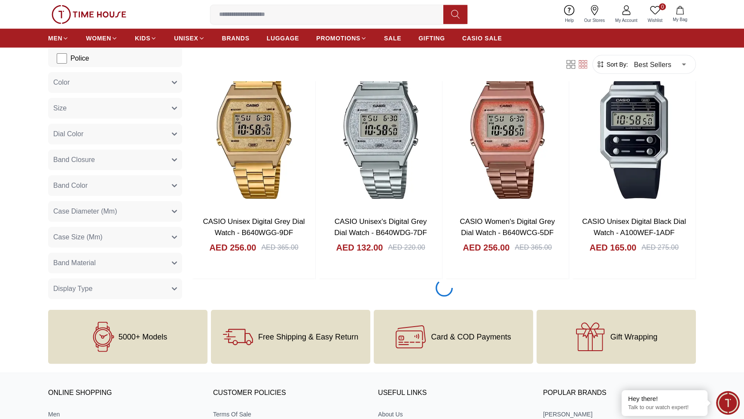
scroll to position [7096, 0]
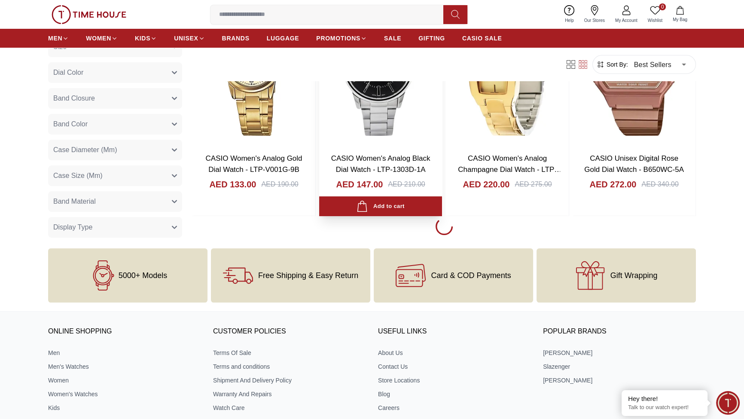
scroll to position [8136, 0]
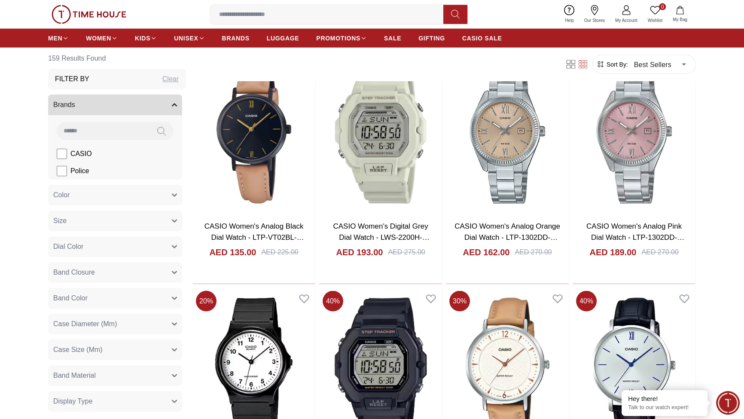
scroll to position [1554, 0]
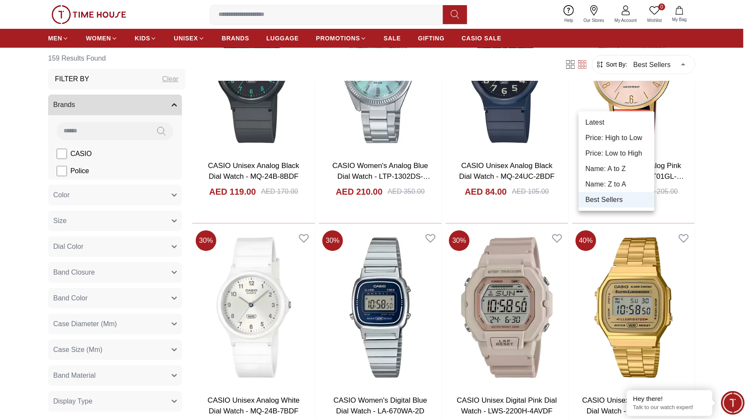
click at [625, 161] on li "Price: Low to High" at bounding box center [617, 153] width 76 height 15
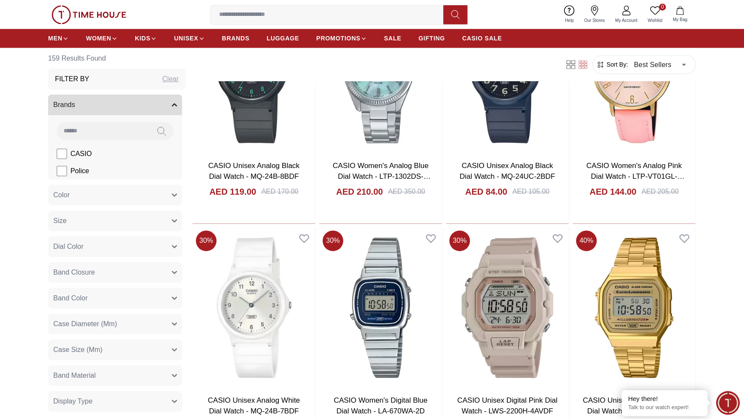
type input "*"
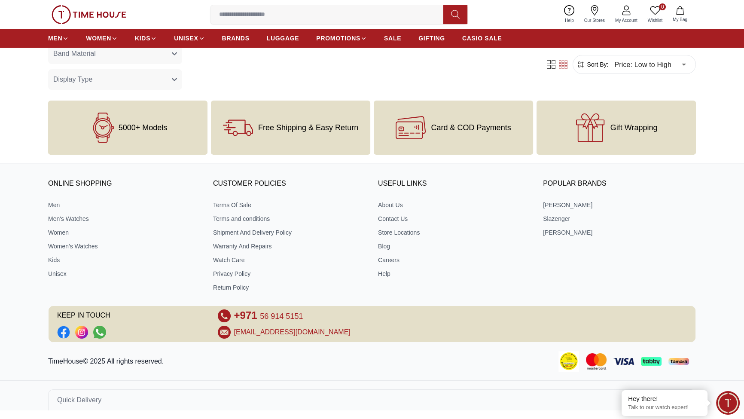
scroll to position [532, 0]
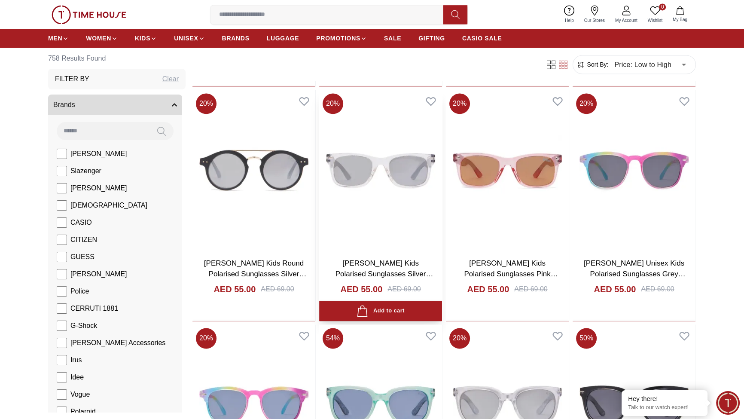
scroll to position [1769, 0]
